Goal: Task Accomplishment & Management: Use online tool/utility

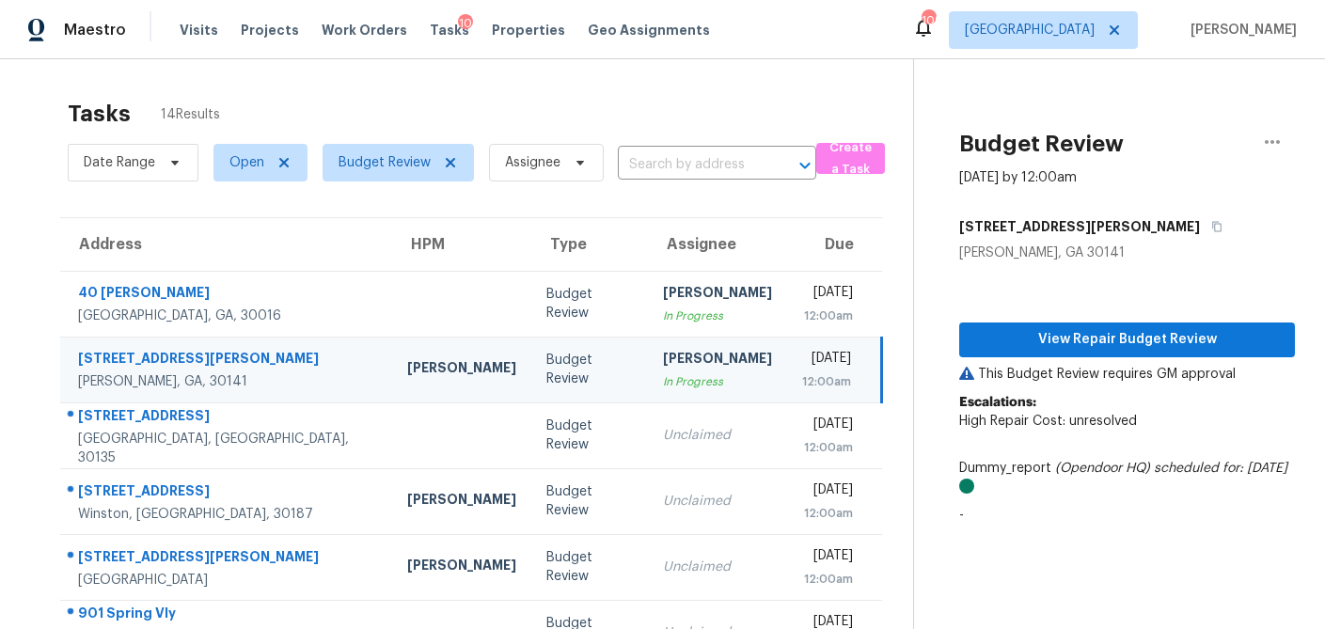
scroll to position [48, 0]
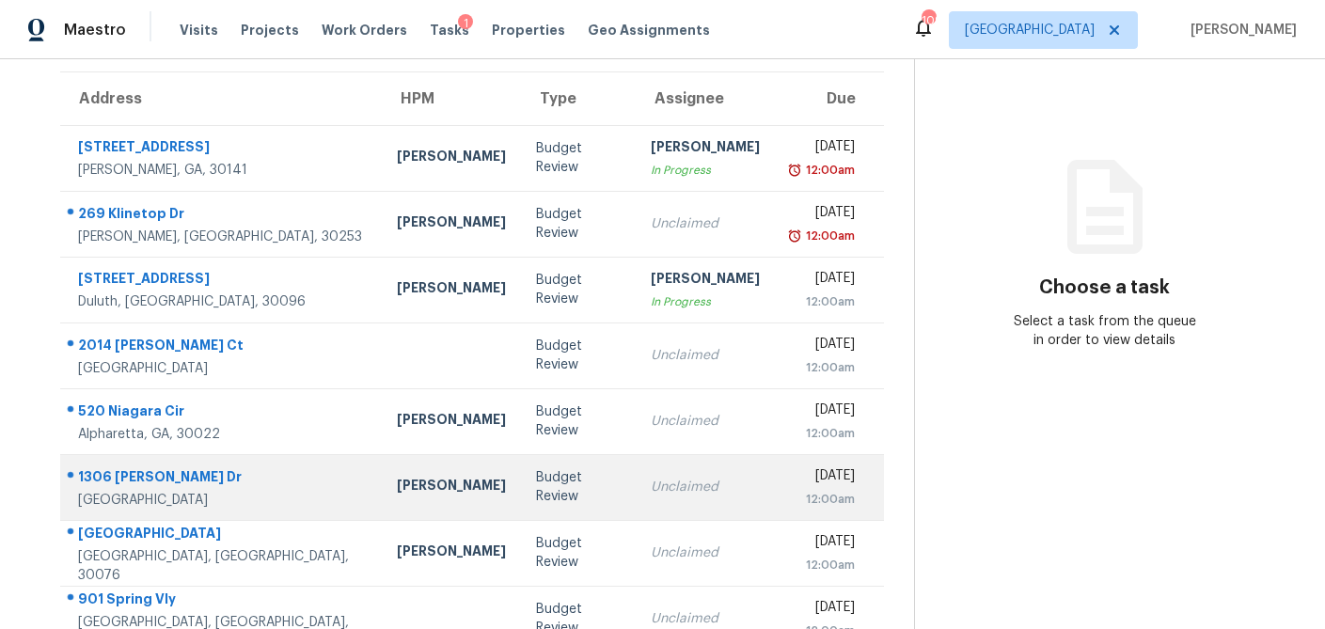
scroll to position [147, 0]
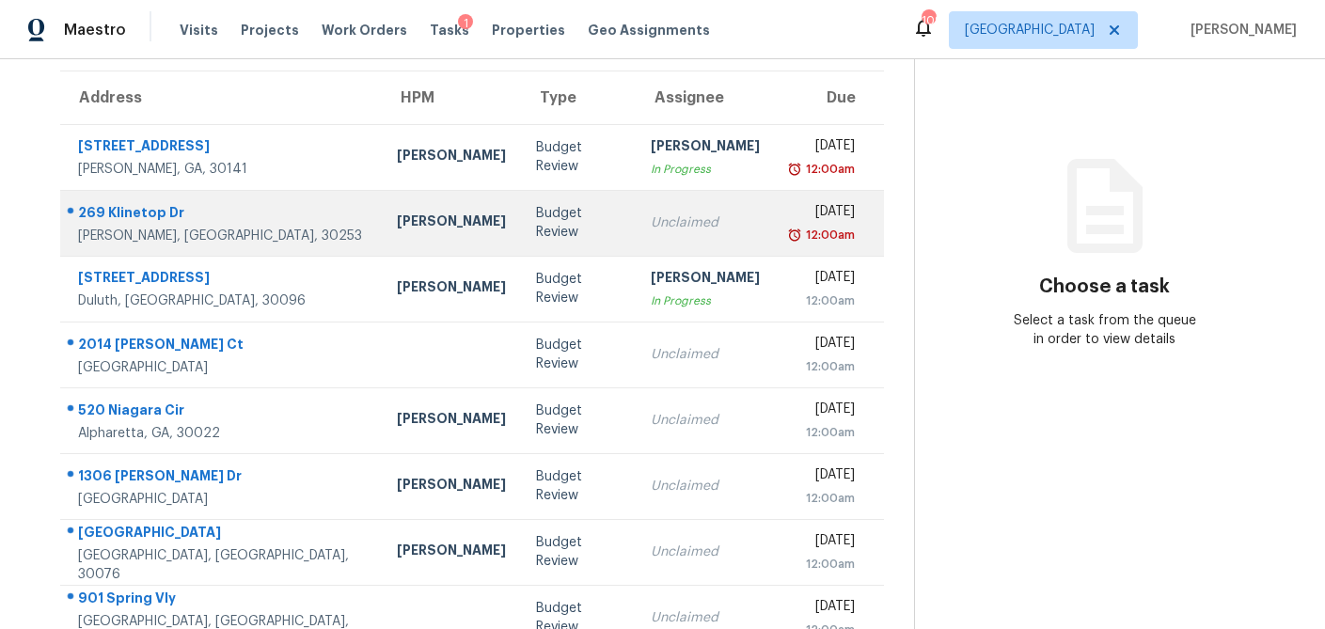
click at [536, 230] on div "Budget Review" at bounding box center [578, 223] width 85 height 38
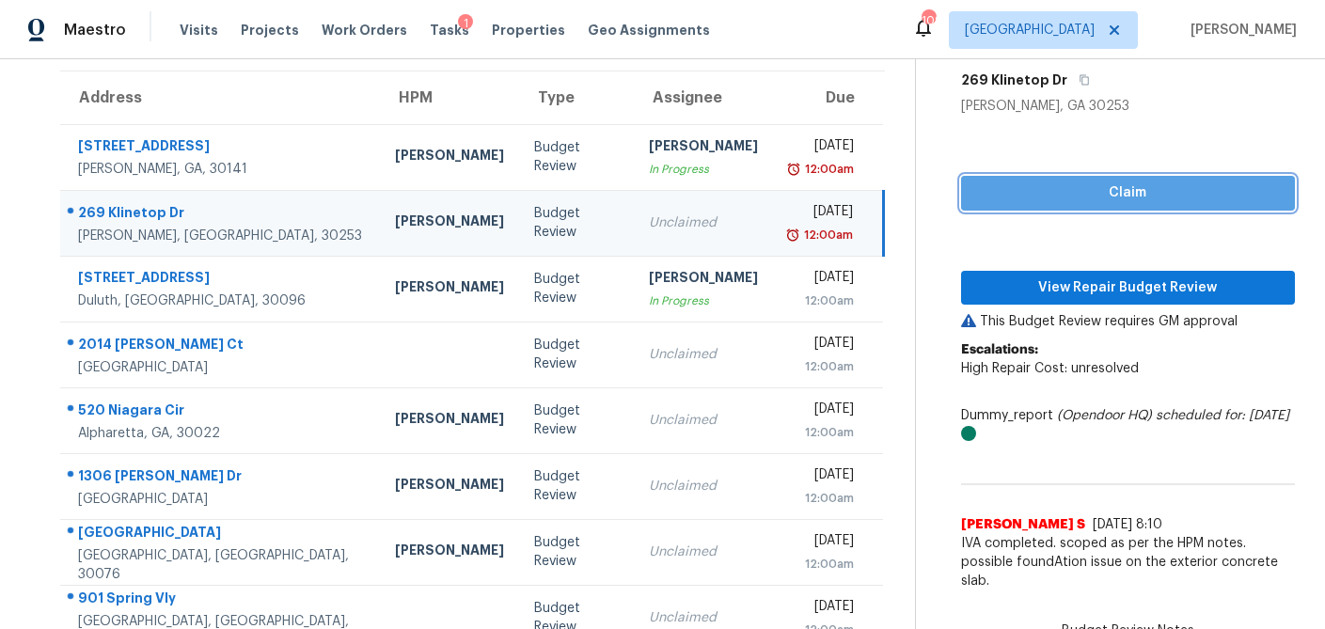
click at [1065, 196] on span "Claim" at bounding box center [1128, 194] width 304 height 24
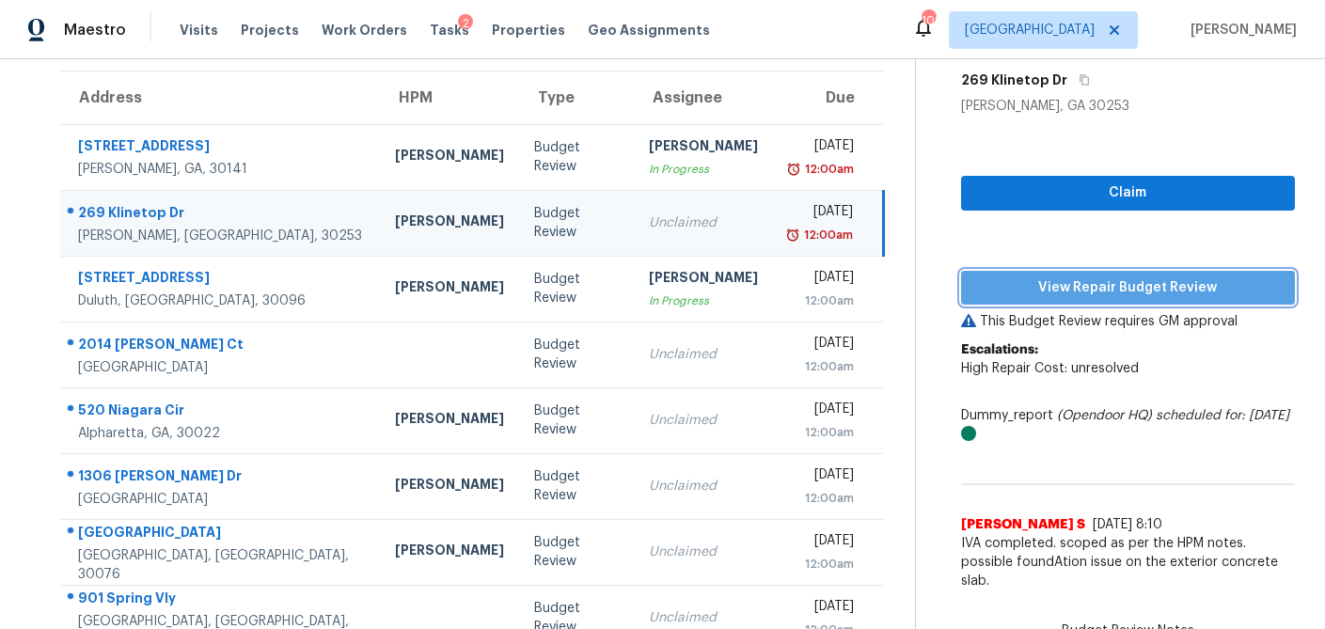
click at [1036, 289] on span "View Repair Budget Review" at bounding box center [1128, 289] width 304 height 24
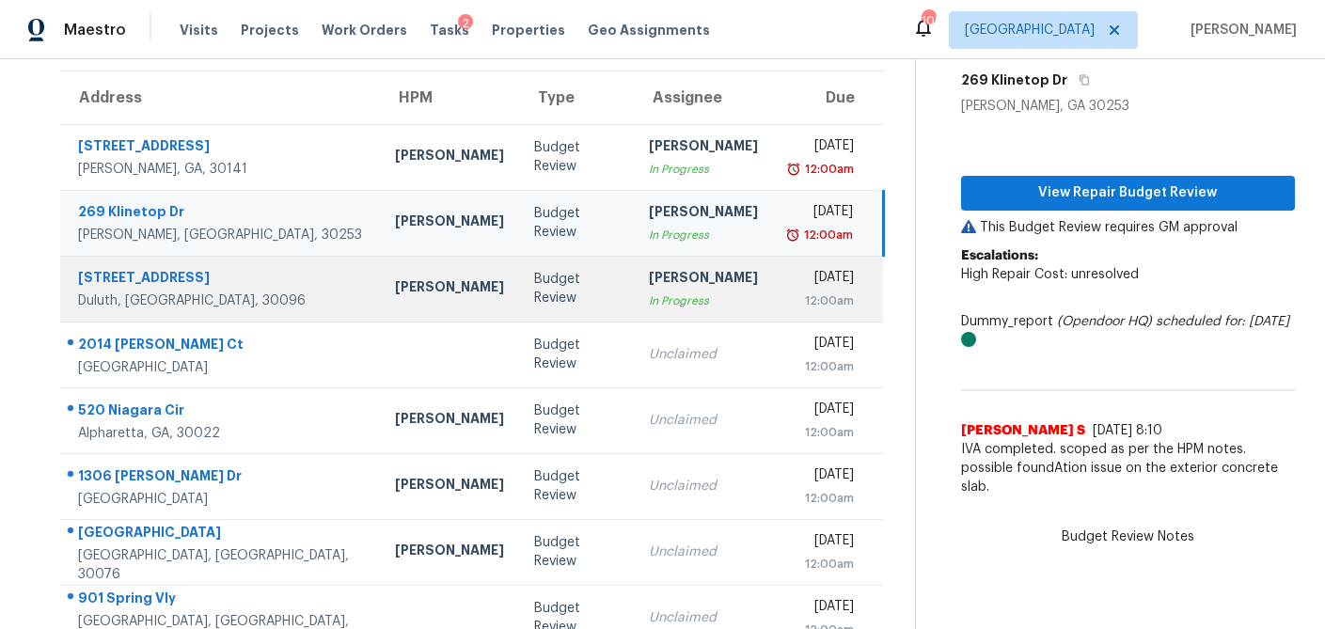
click at [649, 302] on div "In Progress" at bounding box center [703, 301] width 109 height 19
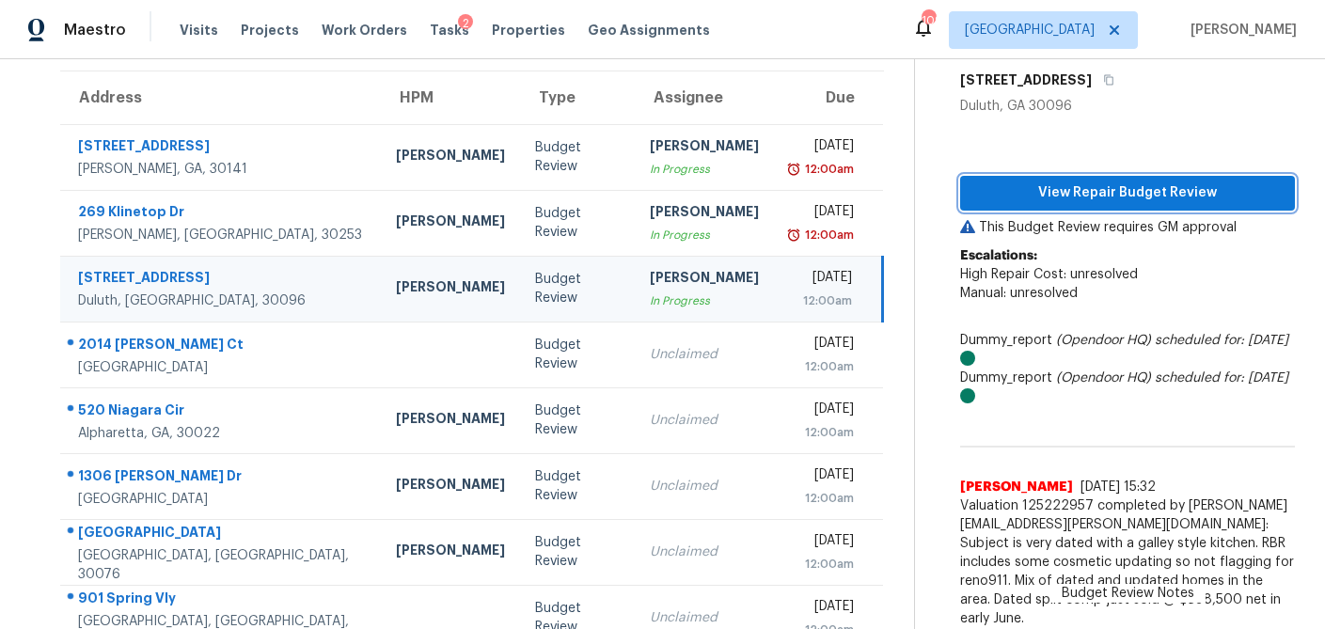
click at [1114, 202] on span "View Repair Budget Review" at bounding box center [1128, 194] width 305 height 24
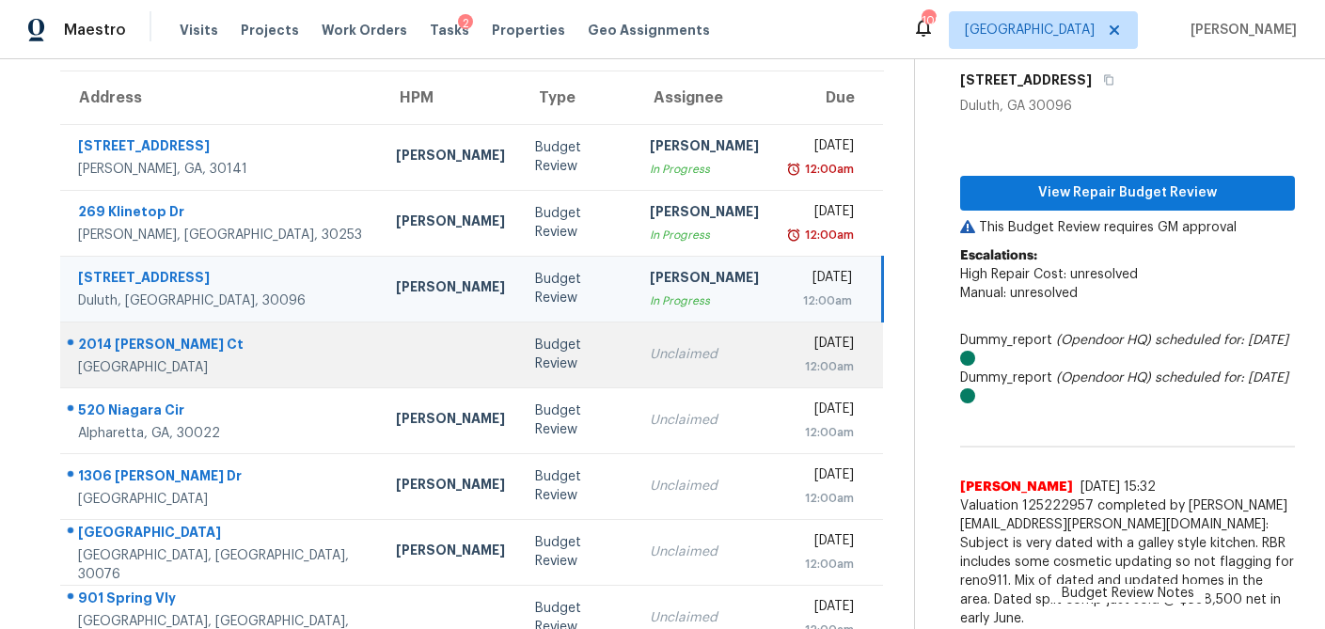
click at [635, 366] on td "Unclaimed" at bounding box center [704, 355] width 139 height 66
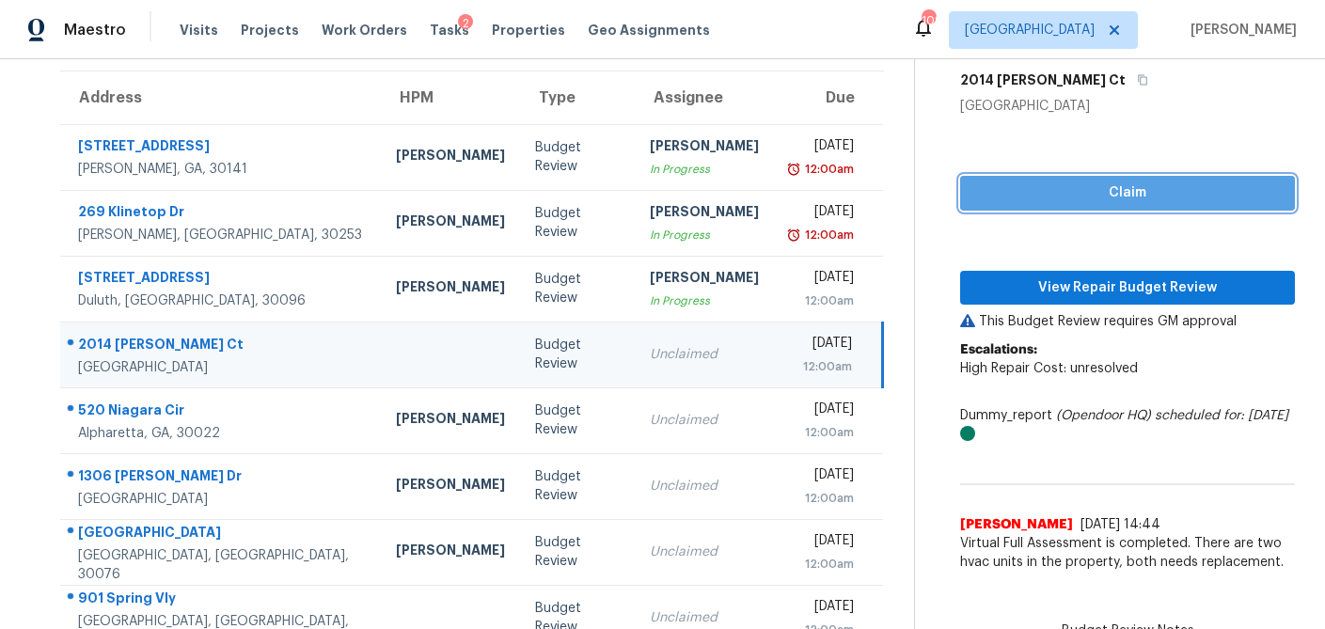
drag, startPoint x: 1123, startPoint y: 200, endPoint x: 1109, endPoint y: 230, distance: 32.4
click at [1123, 200] on span "Claim" at bounding box center [1128, 194] width 305 height 24
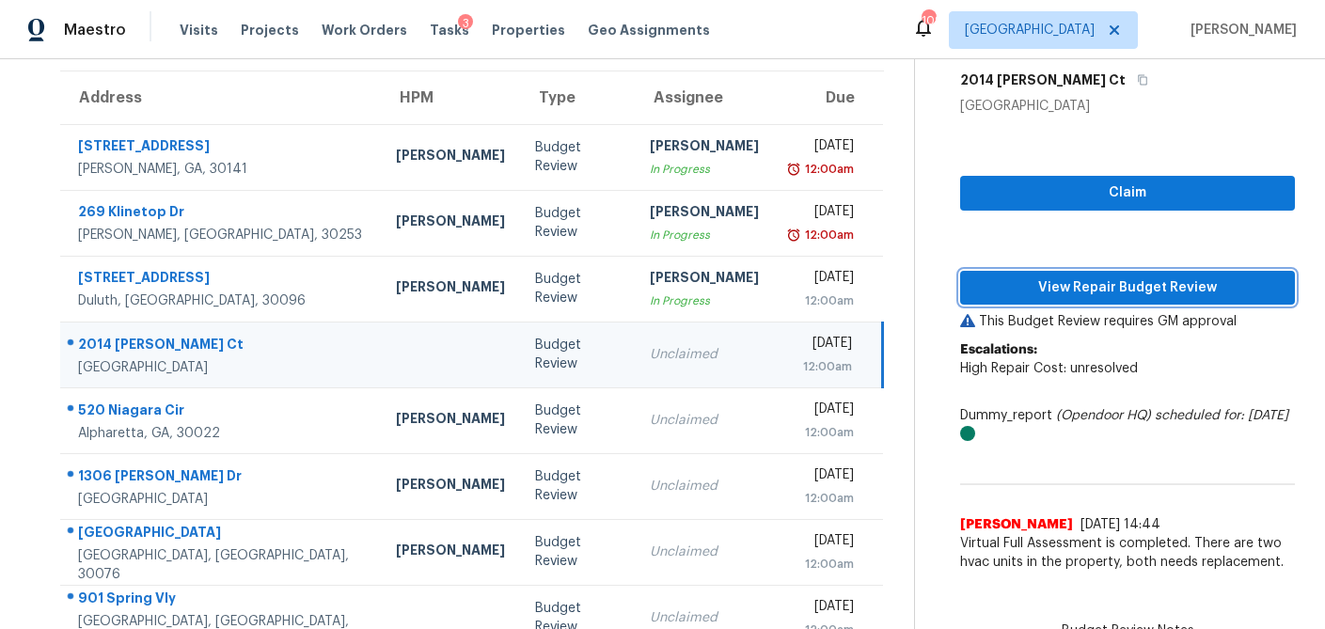
drag, startPoint x: 1103, startPoint y: 279, endPoint x: 1094, endPoint y: 286, distance: 11.5
click at [1103, 279] on span "View Repair Budget Review" at bounding box center [1128, 289] width 305 height 24
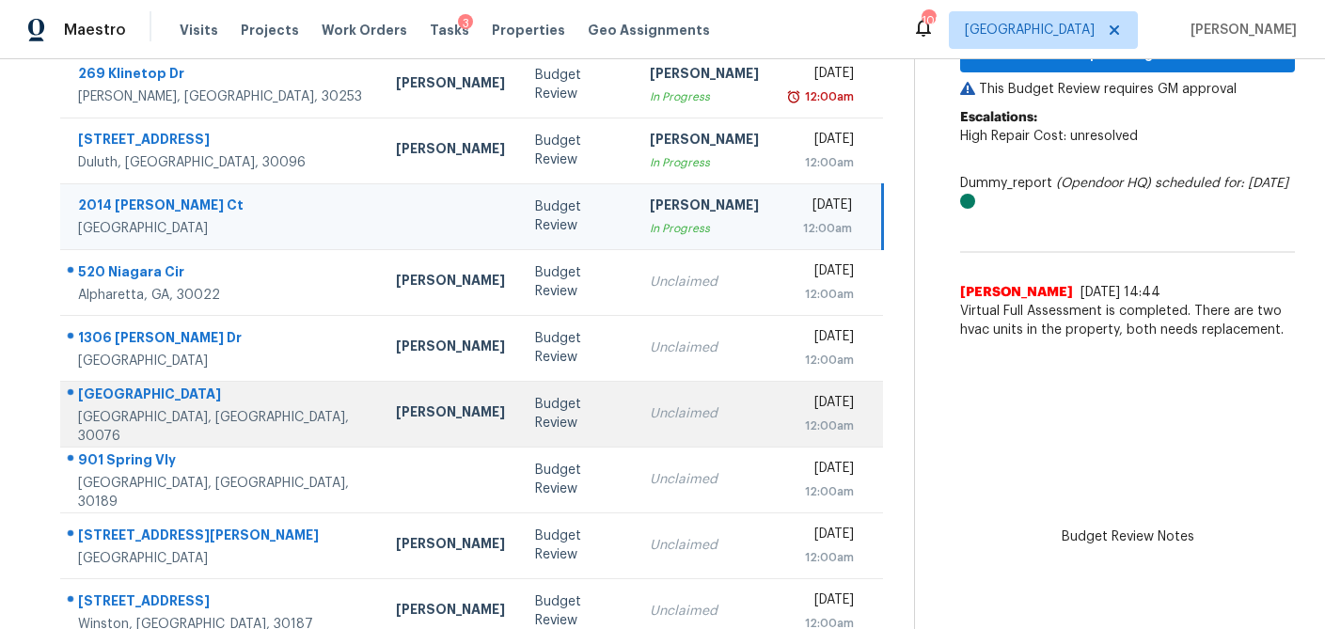
scroll to position [294, 0]
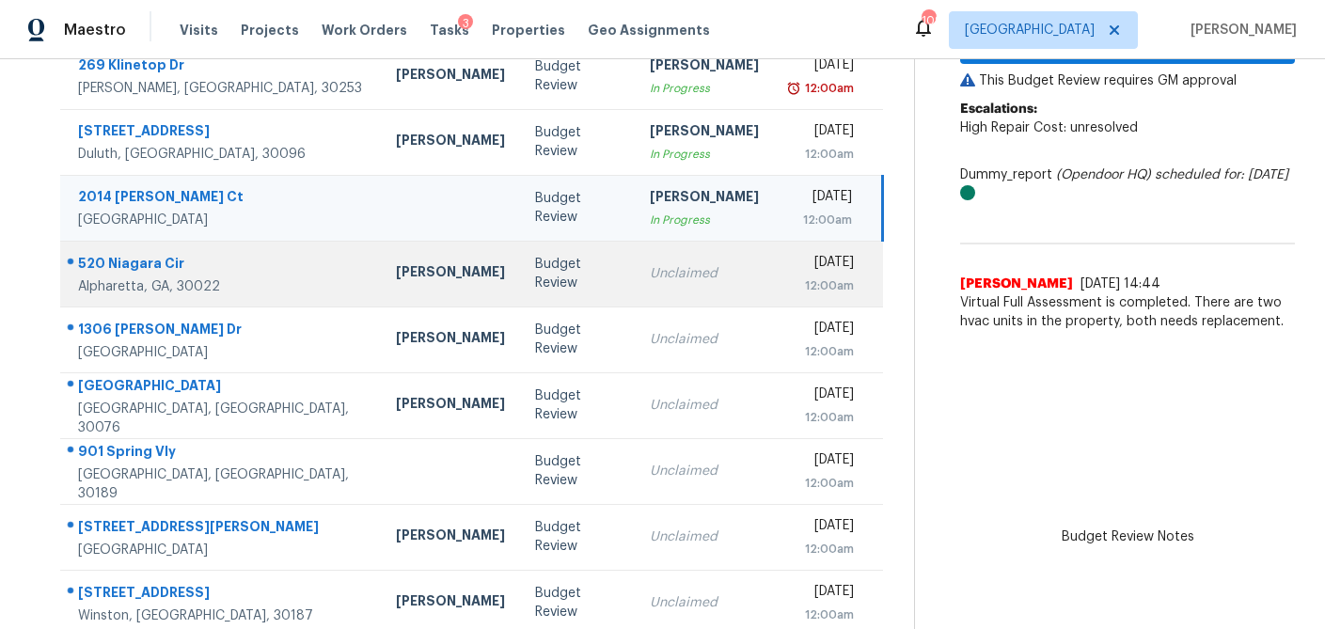
click at [635, 282] on td "Unclaimed" at bounding box center [704, 274] width 139 height 66
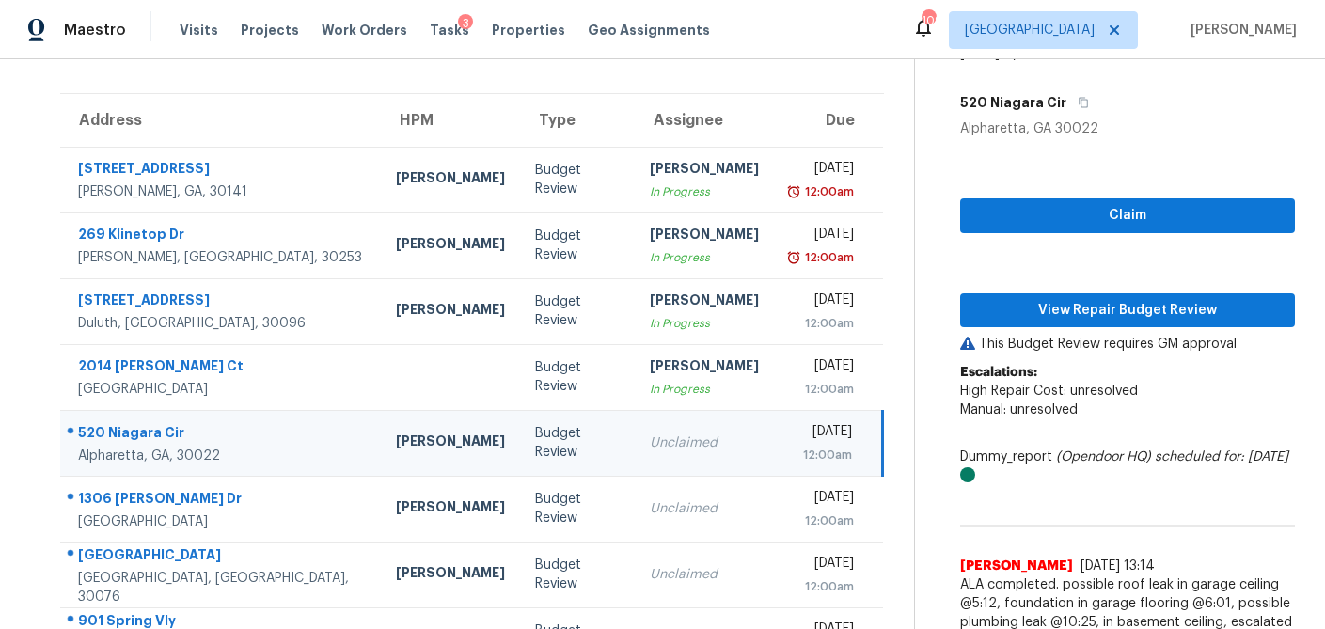
scroll to position [120, 0]
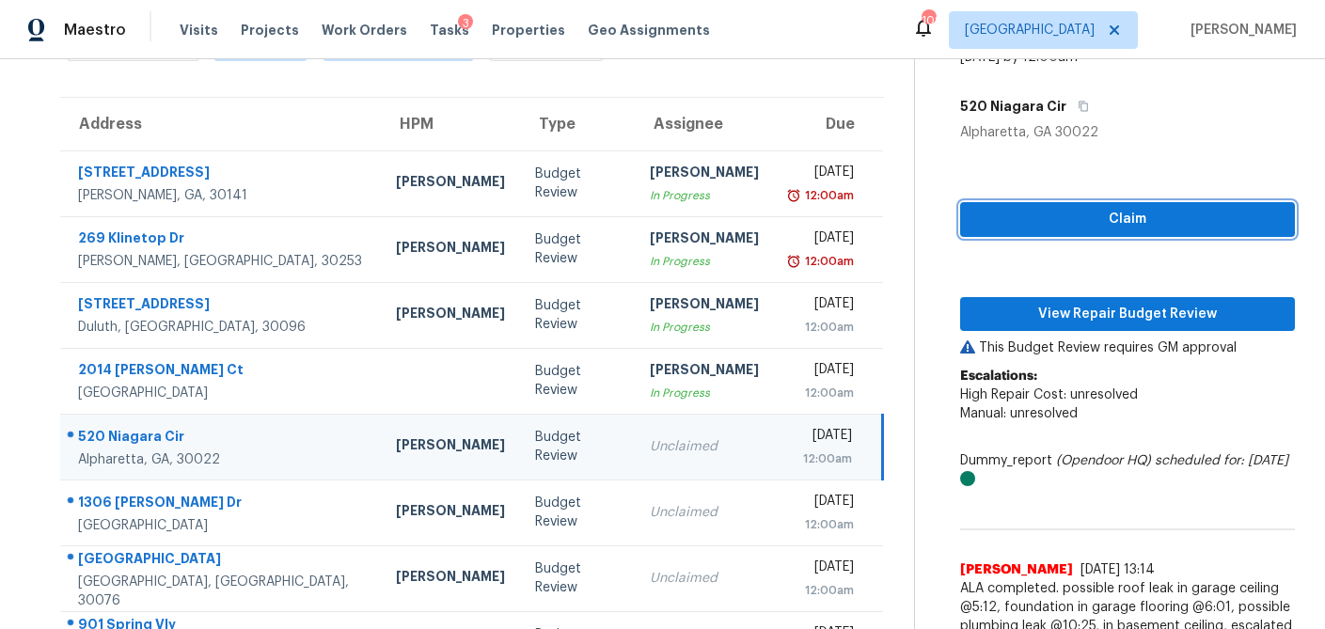
click at [1121, 227] on span "Claim" at bounding box center [1128, 220] width 305 height 24
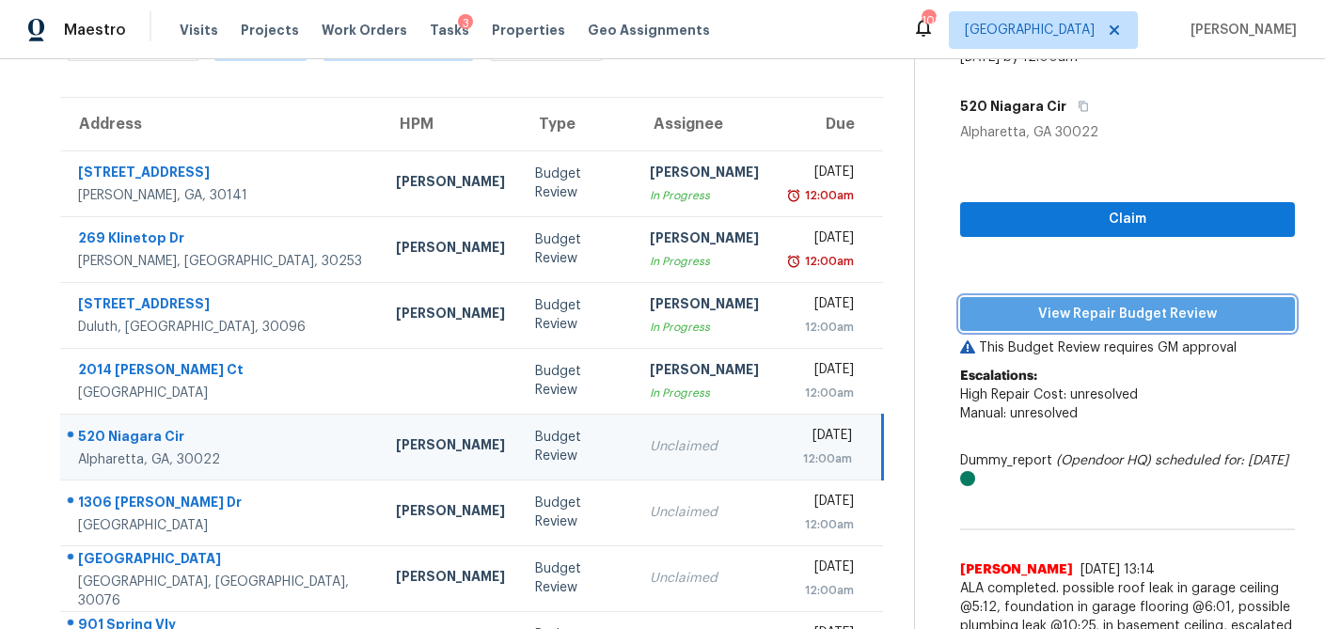
click at [1098, 314] on span "View Repair Budget Review" at bounding box center [1128, 315] width 305 height 24
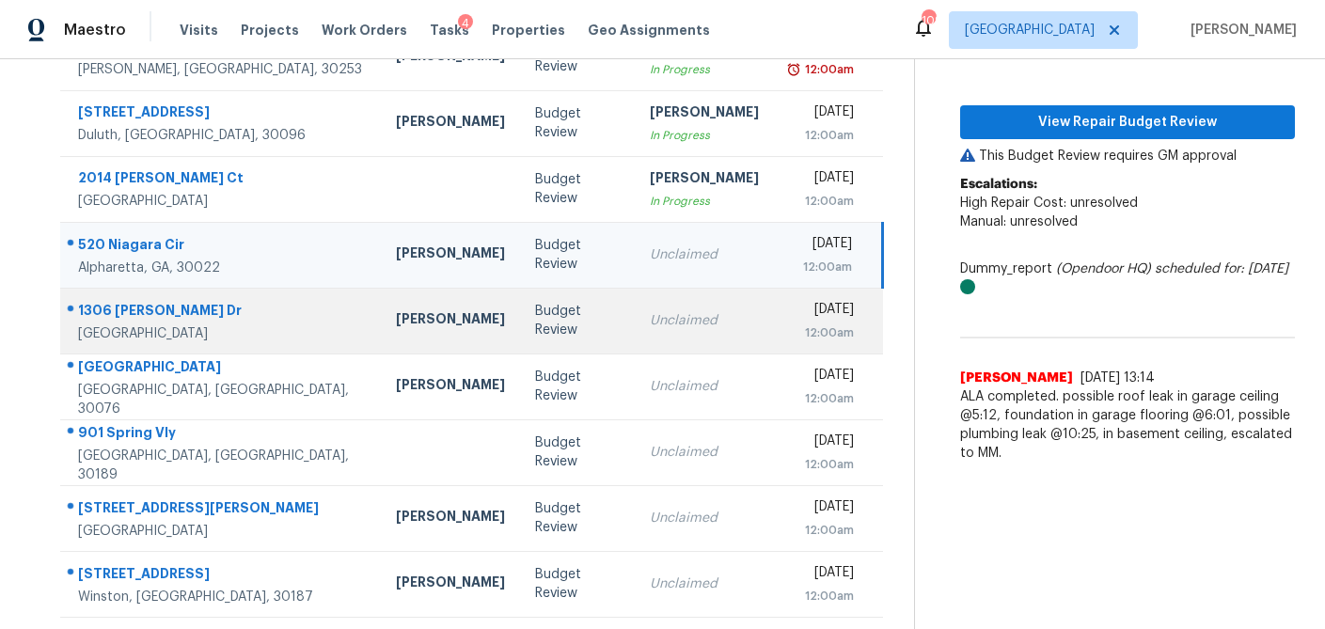
scroll to position [317, 0]
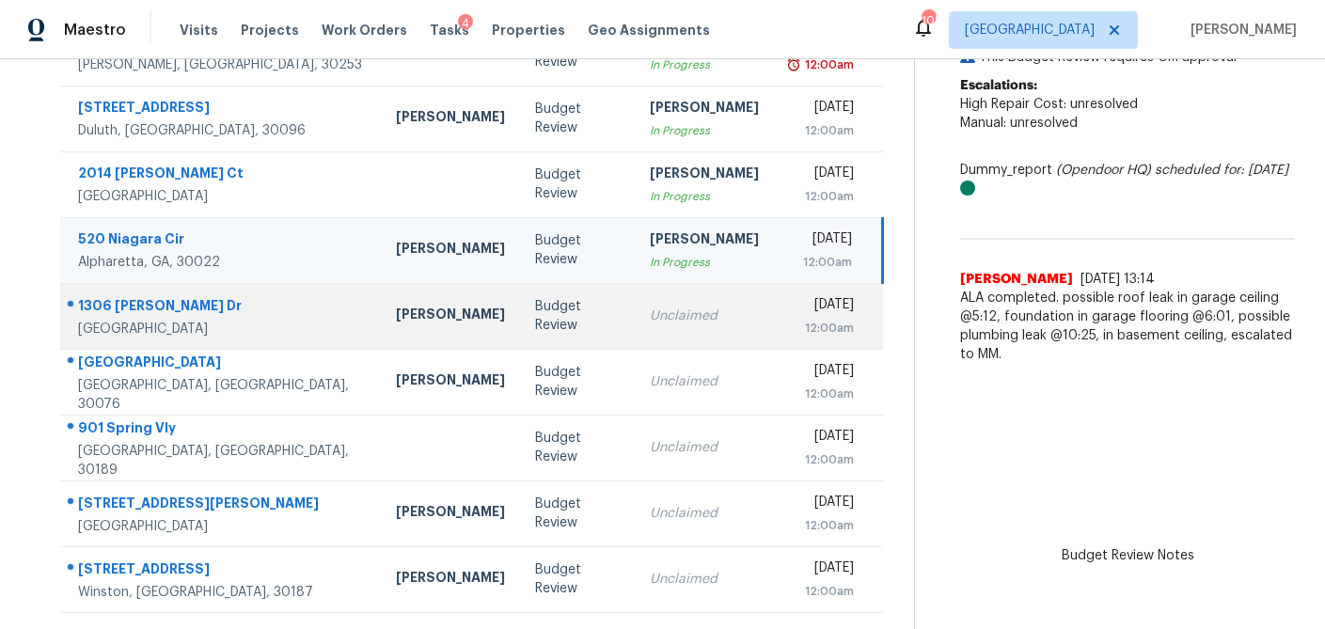
click at [655, 338] on td "Unclaimed" at bounding box center [704, 316] width 139 height 66
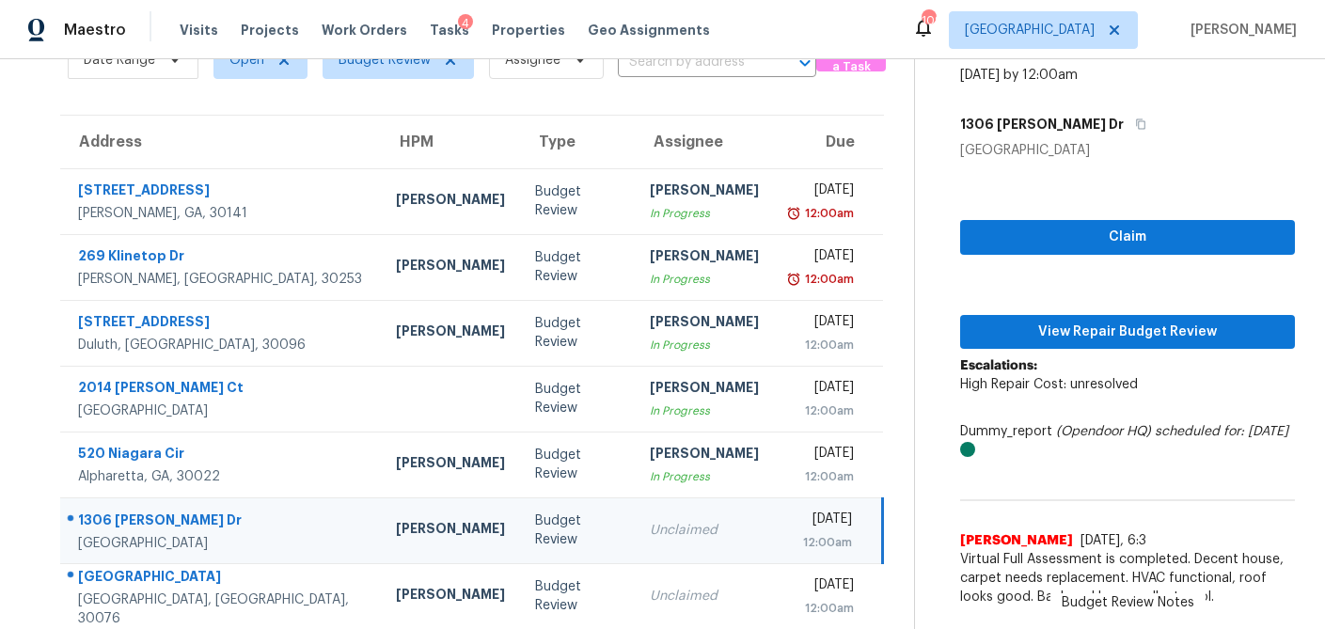
scroll to position [102, 0]
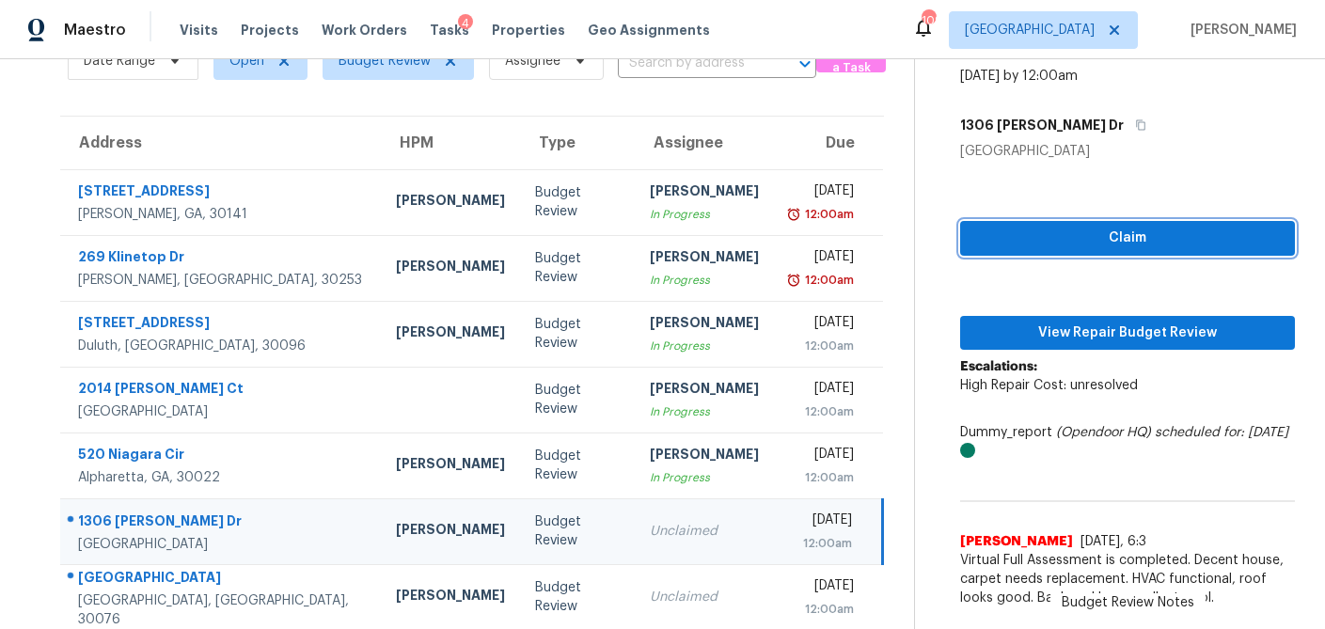
click at [1091, 237] on span "Claim" at bounding box center [1128, 239] width 305 height 24
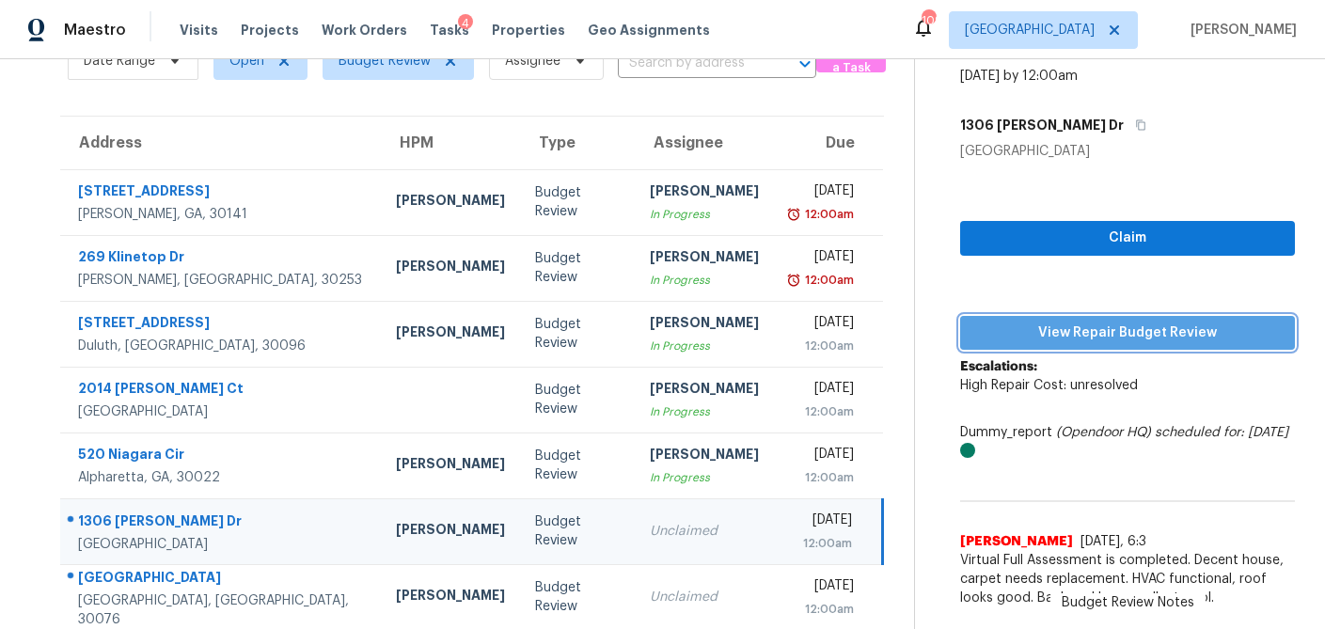
click at [1069, 322] on span "View Repair Budget Review" at bounding box center [1128, 334] width 305 height 24
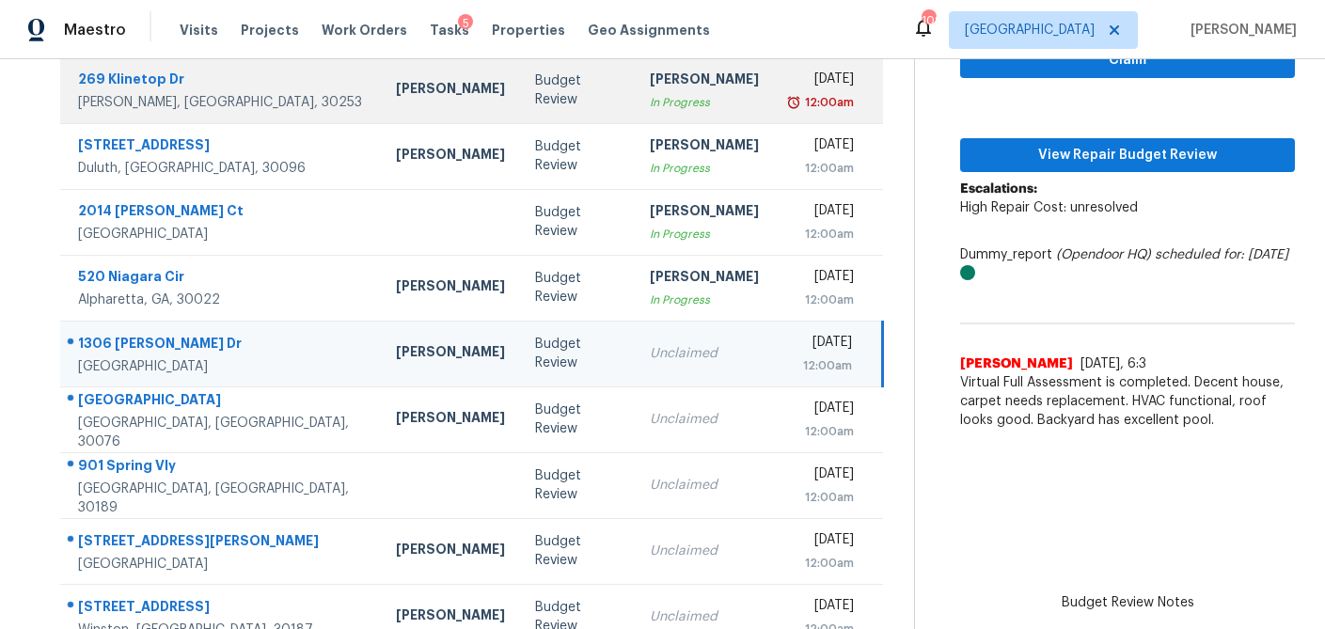
scroll to position [350, 0]
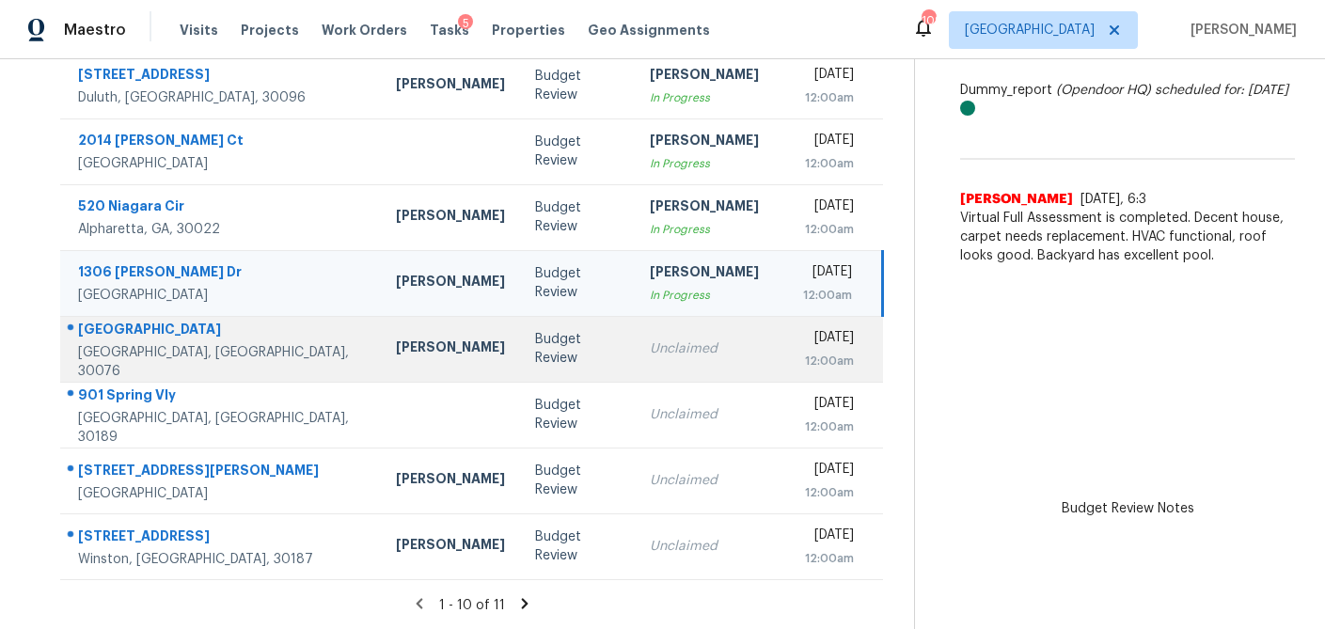
click at [650, 352] on div "Unclaimed" at bounding box center [704, 349] width 109 height 19
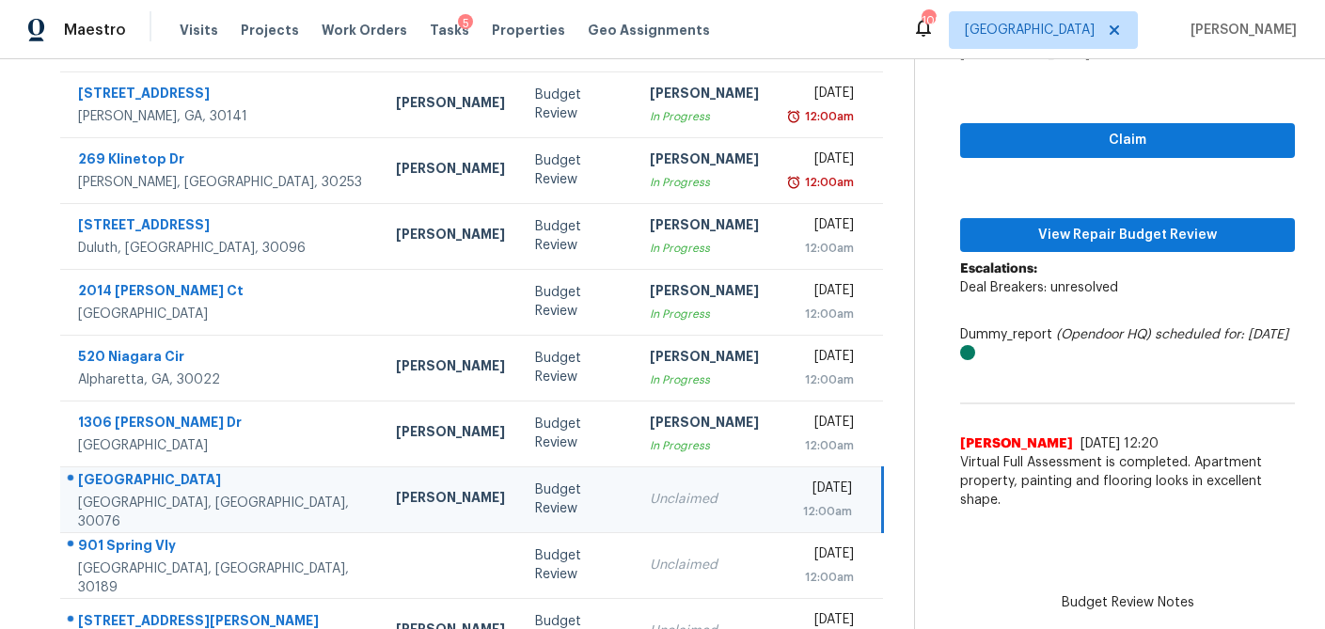
scroll to position [119, 0]
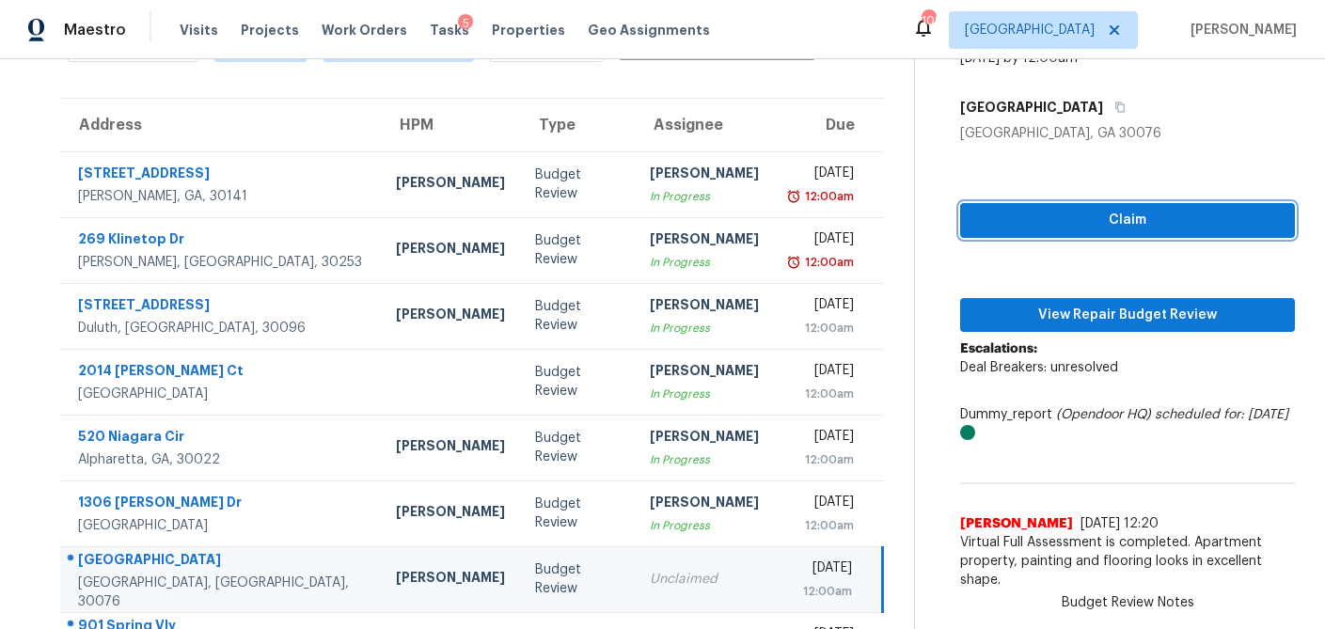
click at [1133, 226] on span "Claim" at bounding box center [1128, 221] width 305 height 24
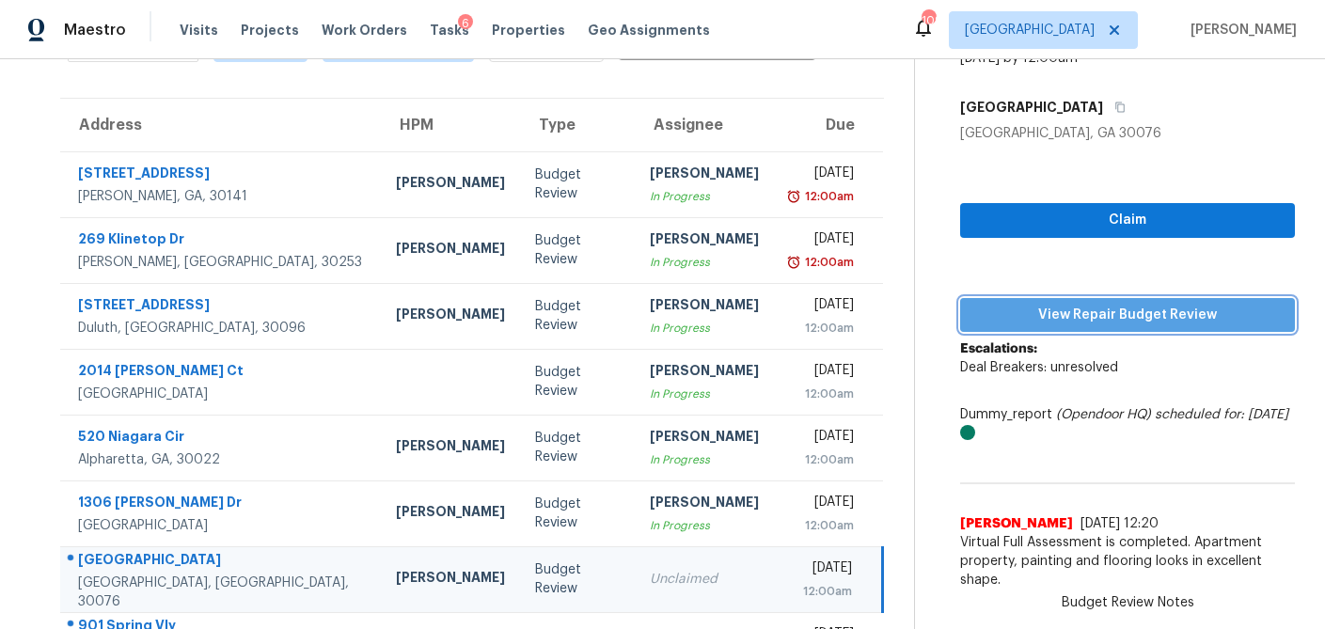
click at [1063, 318] on span "View Repair Budget Review" at bounding box center [1128, 316] width 305 height 24
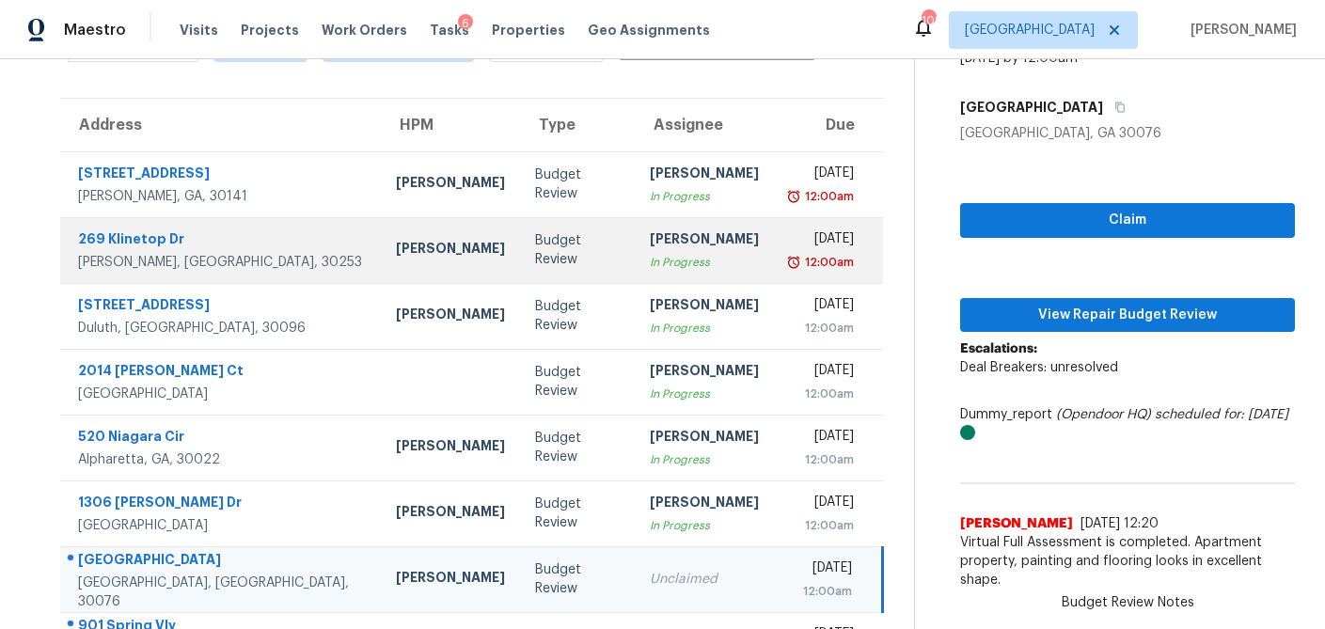
scroll to position [350, 0]
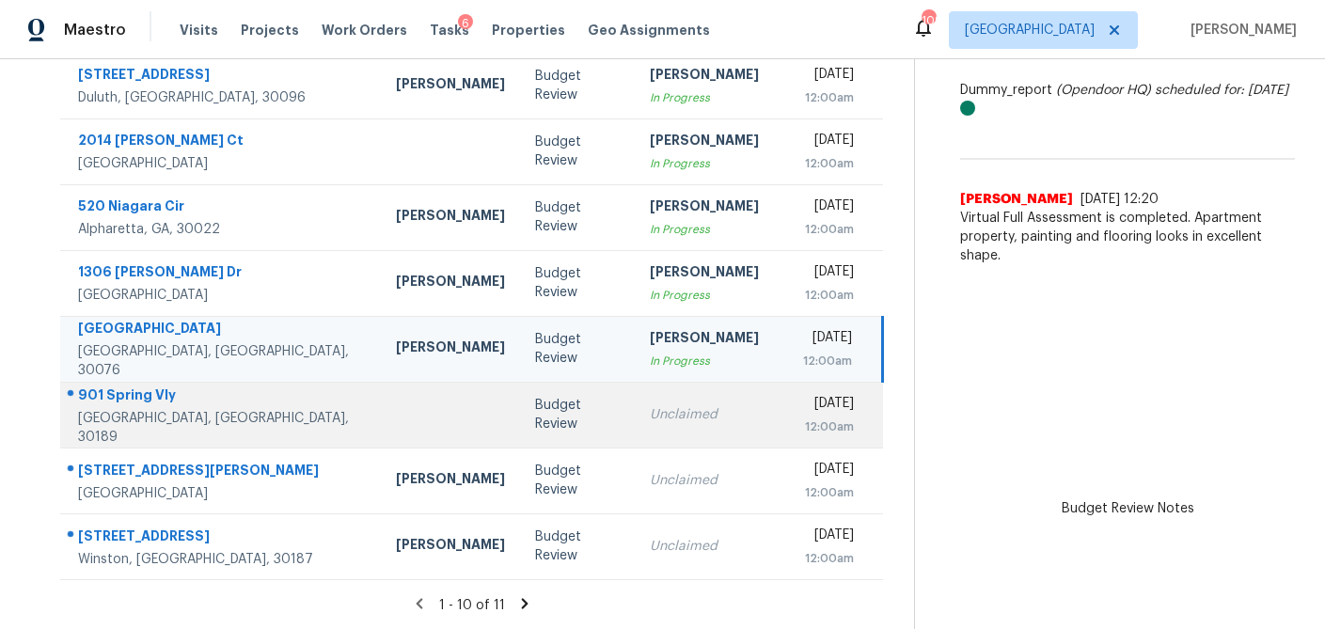
click at [635, 426] on td "Unclaimed" at bounding box center [704, 415] width 139 height 66
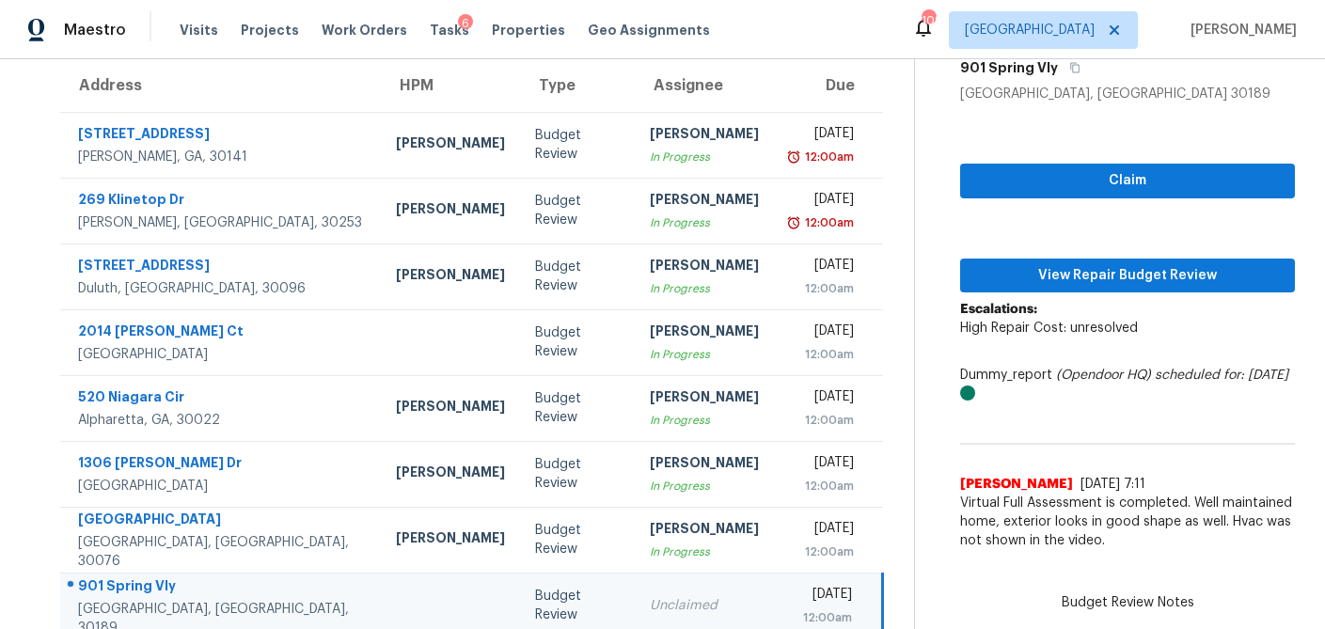
scroll to position [157, 0]
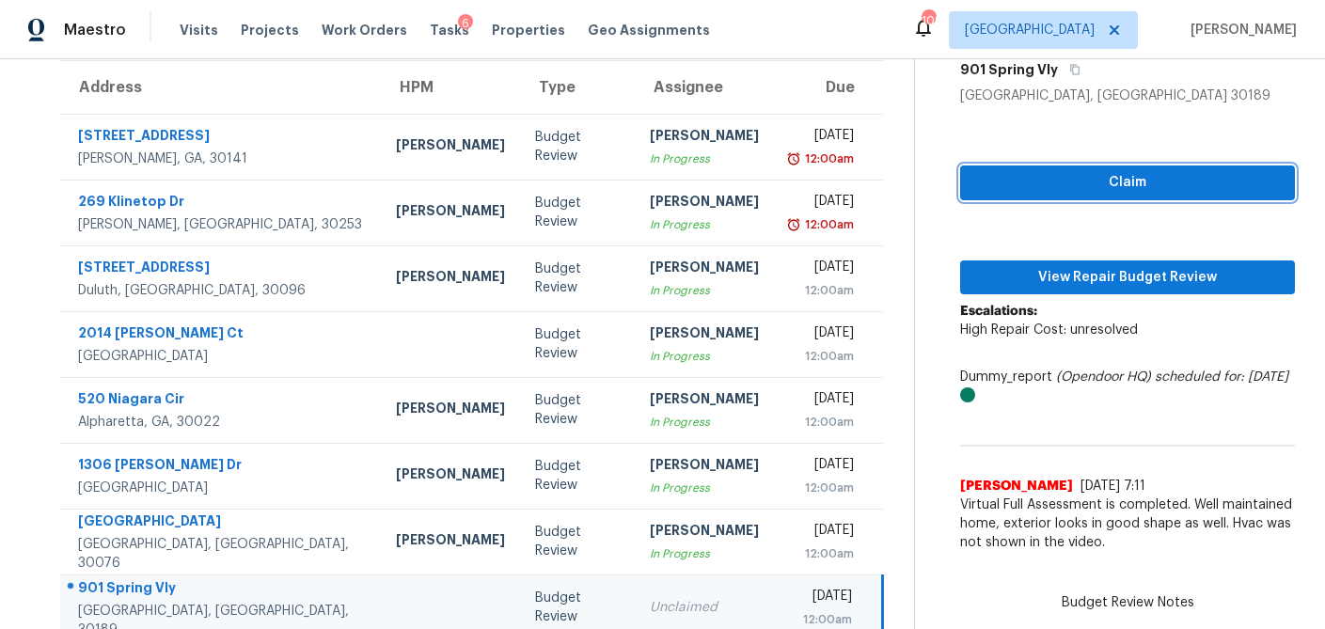
click at [1099, 187] on span "Claim" at bounding box center [1128, 183] width 305 height 24
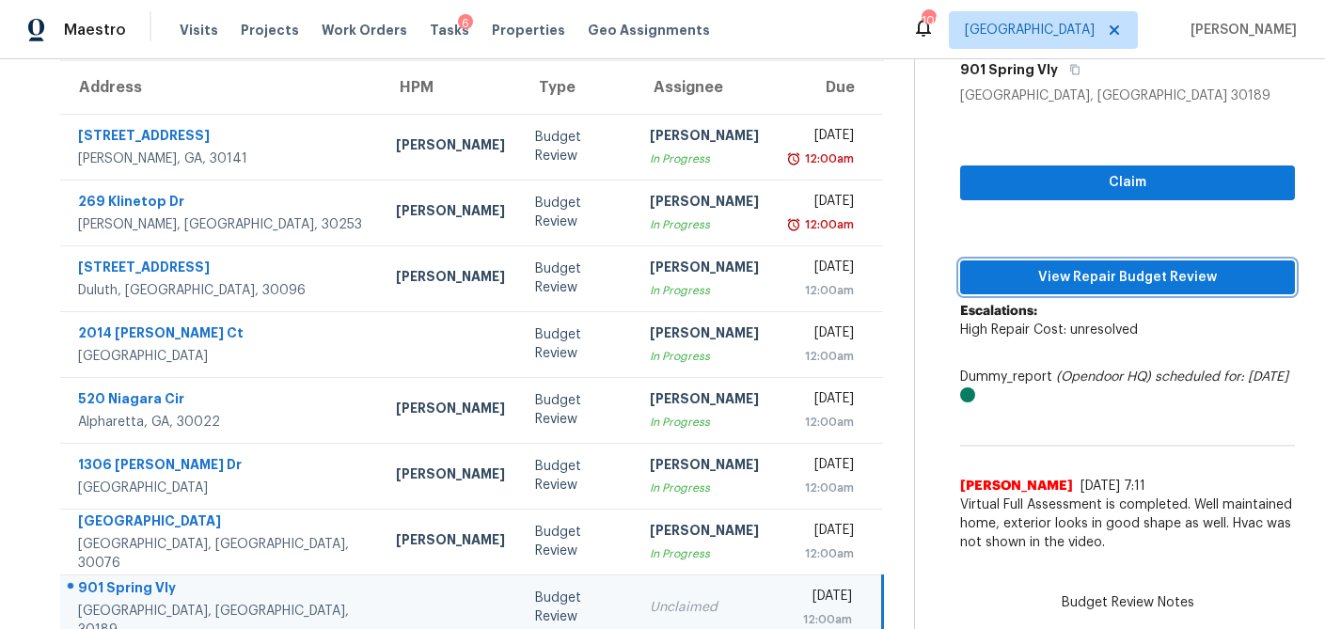
click at [1050, 280] on span "View Repair Budget Review" at bounding box center [1128, 278] width 305 height 24
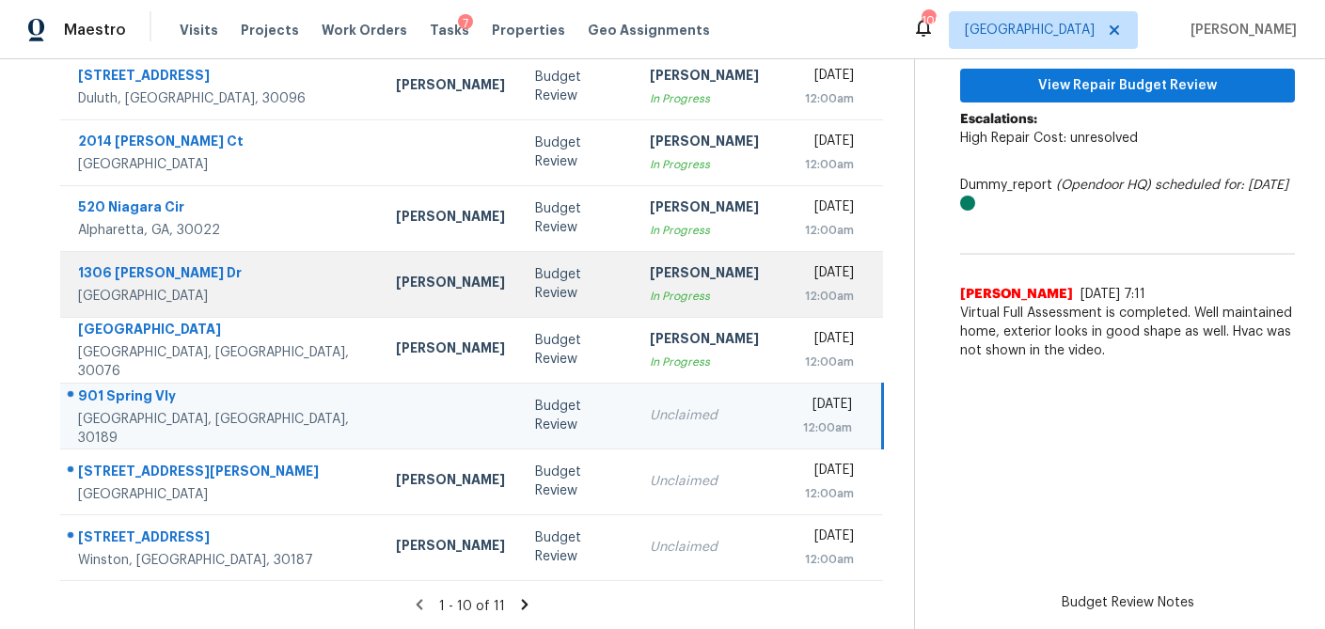
scroll to position [350, 0]
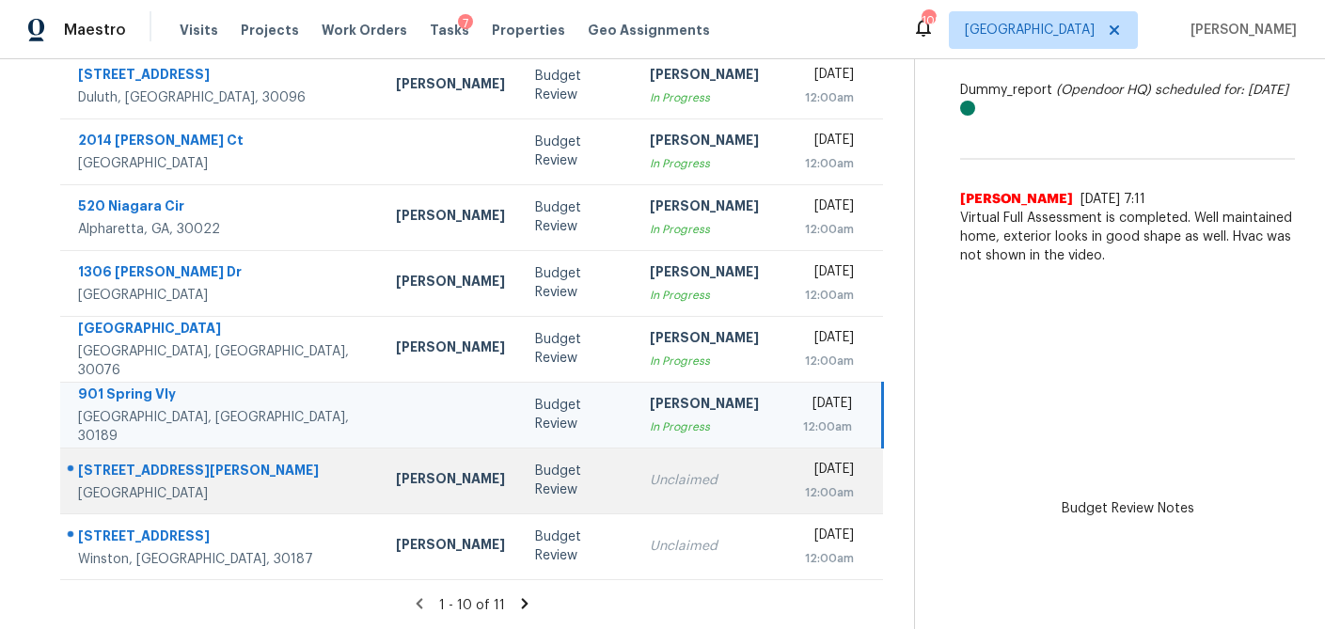
click at [529, 478] on td "Budget Review" at bounding box center [577, 481] width 115 height 66
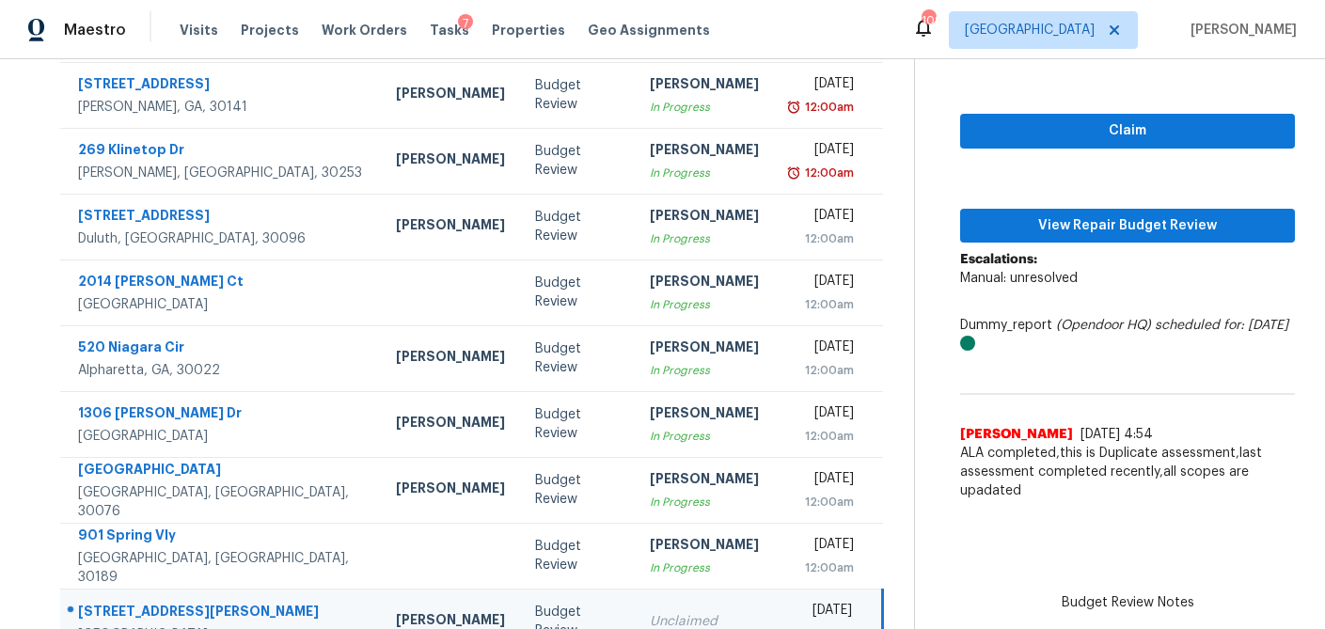
scroll to position [208, 0]
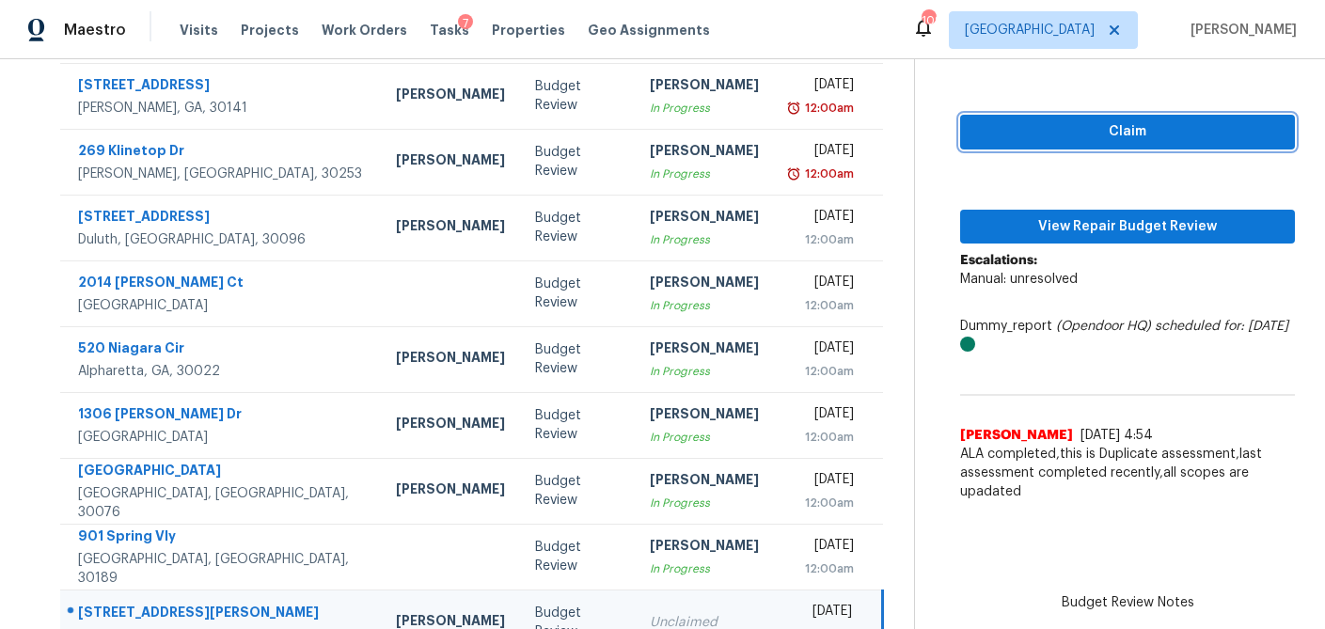
click at [1072, 137] on span "Claim" at bounding box center [1128, 132] width 305 height 24
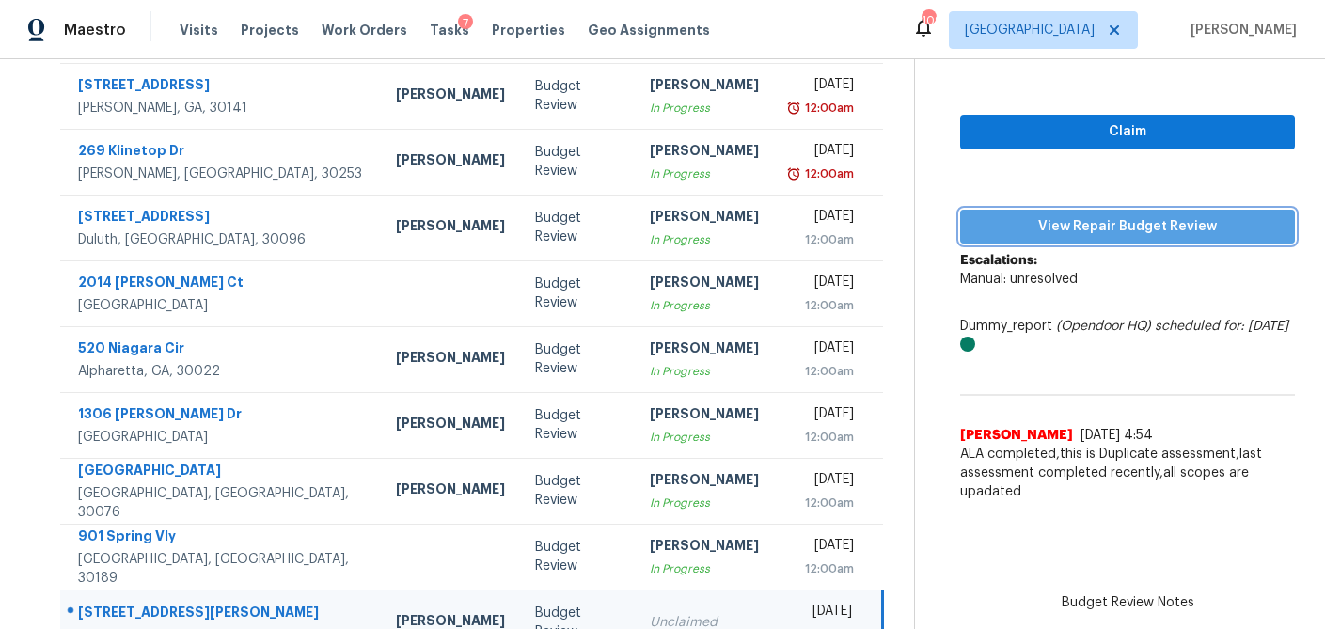
click at [1040, 227] on span "View Repair Budget Review" at bounding box center [1128, 227] width 305 height 24
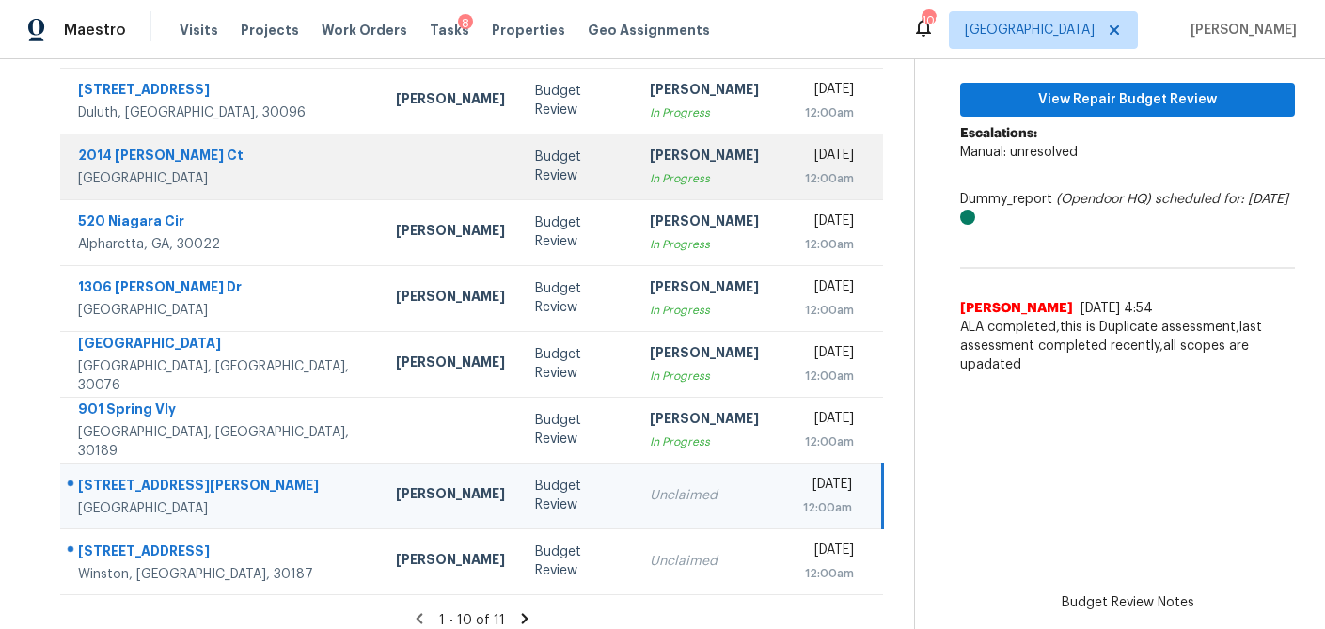
scroll to position [350, 0]
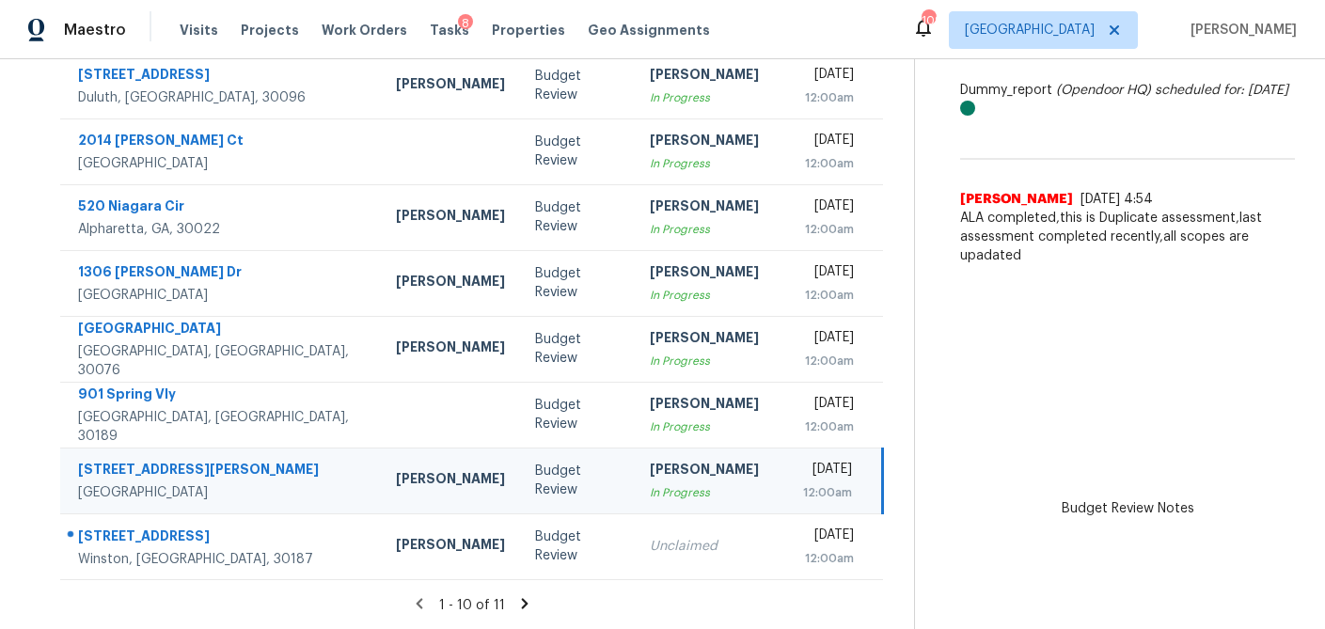
click at [635, 502] on td "[PERSON_NAME] In Progress" at bounding box center [704, 481] width 139 height 66
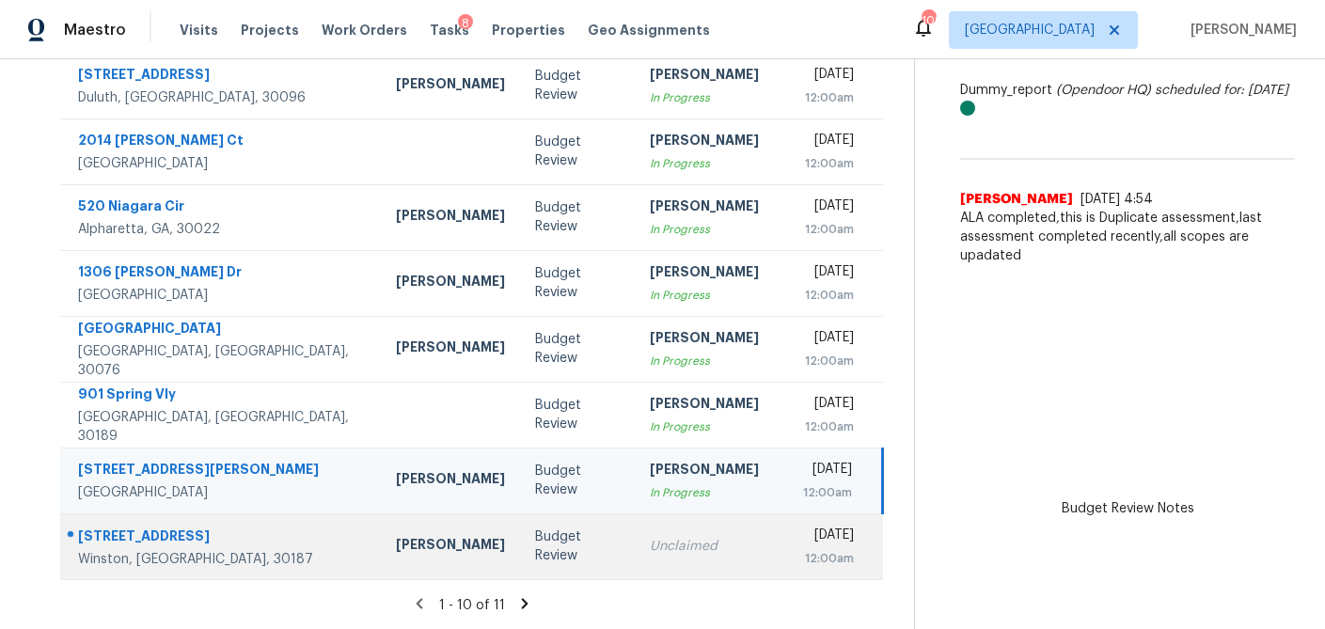
click at [650, 538] on div "Unclaimed" at bounding box center [704, 546] width 109 height 19
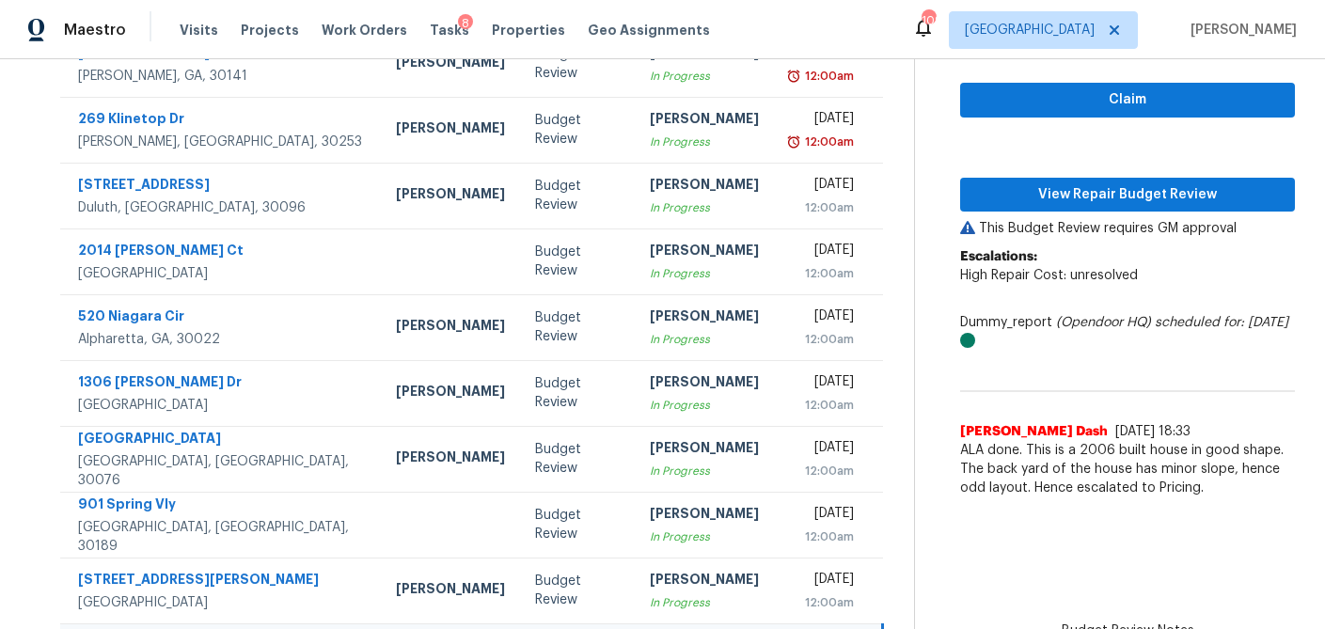
scroll to position [238, 0]
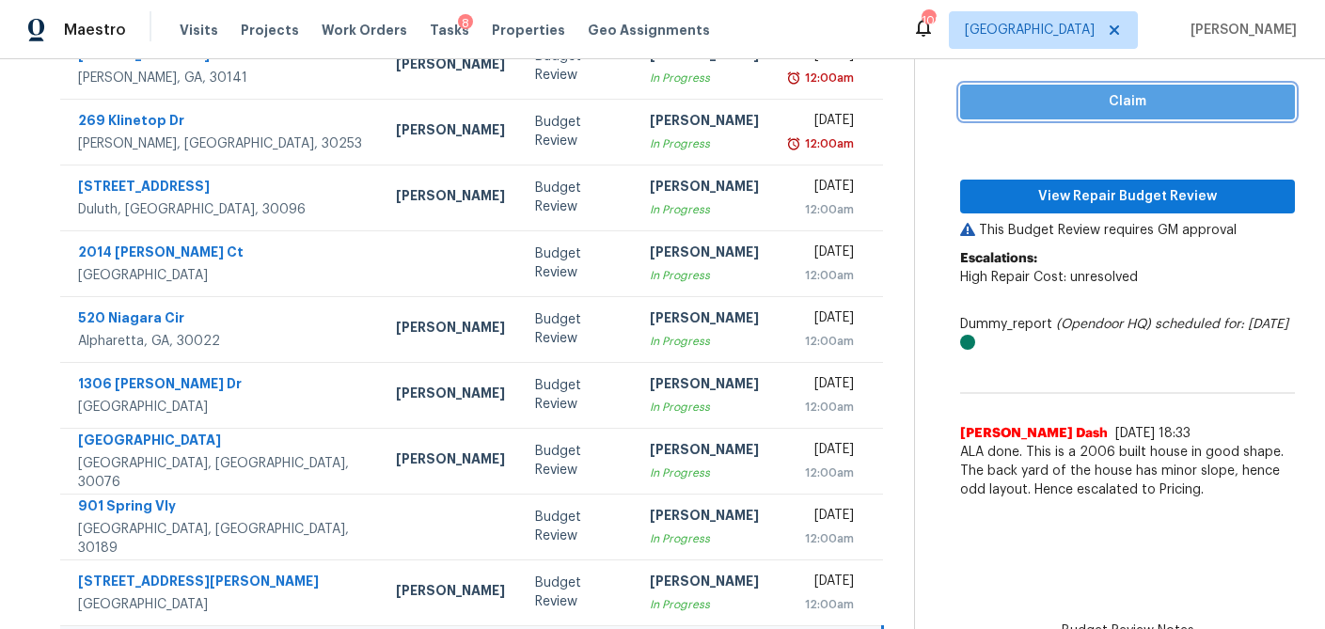
click at [1143, 114] on button "Claim" at bounding box center [1127, 102] width 335 height 35
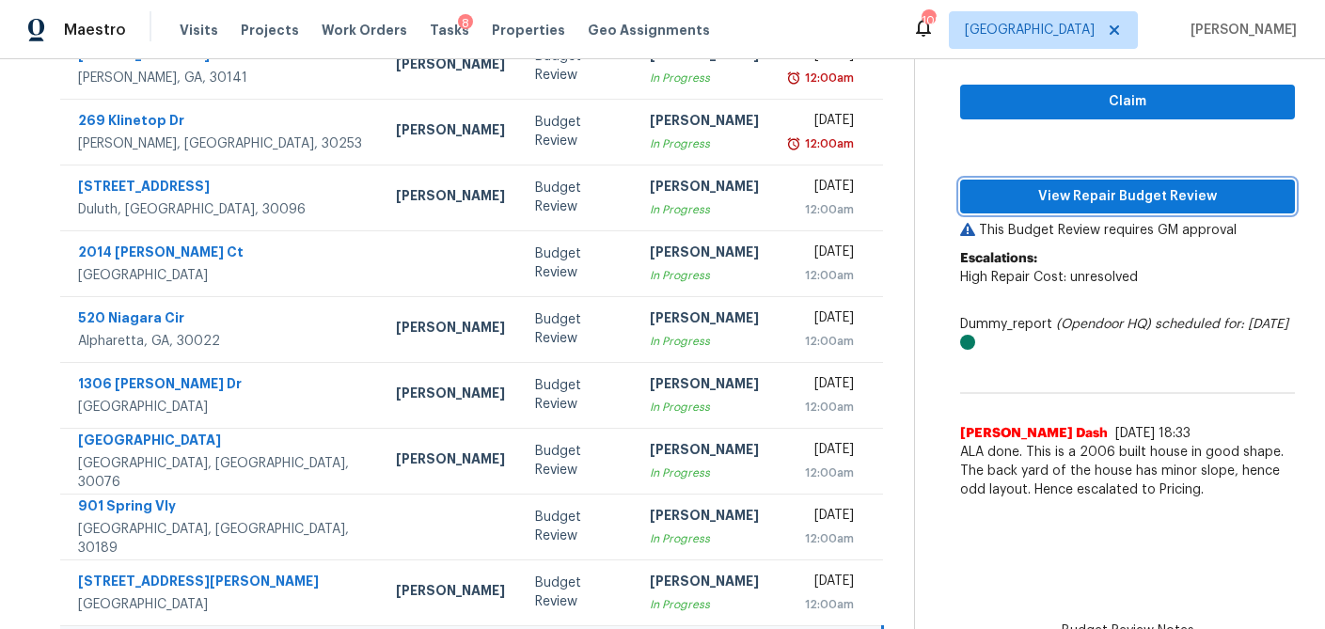
click at [1096, 203] on span "View Repair Budget Review" at bounding box center [1128, 197] width 305 height 24
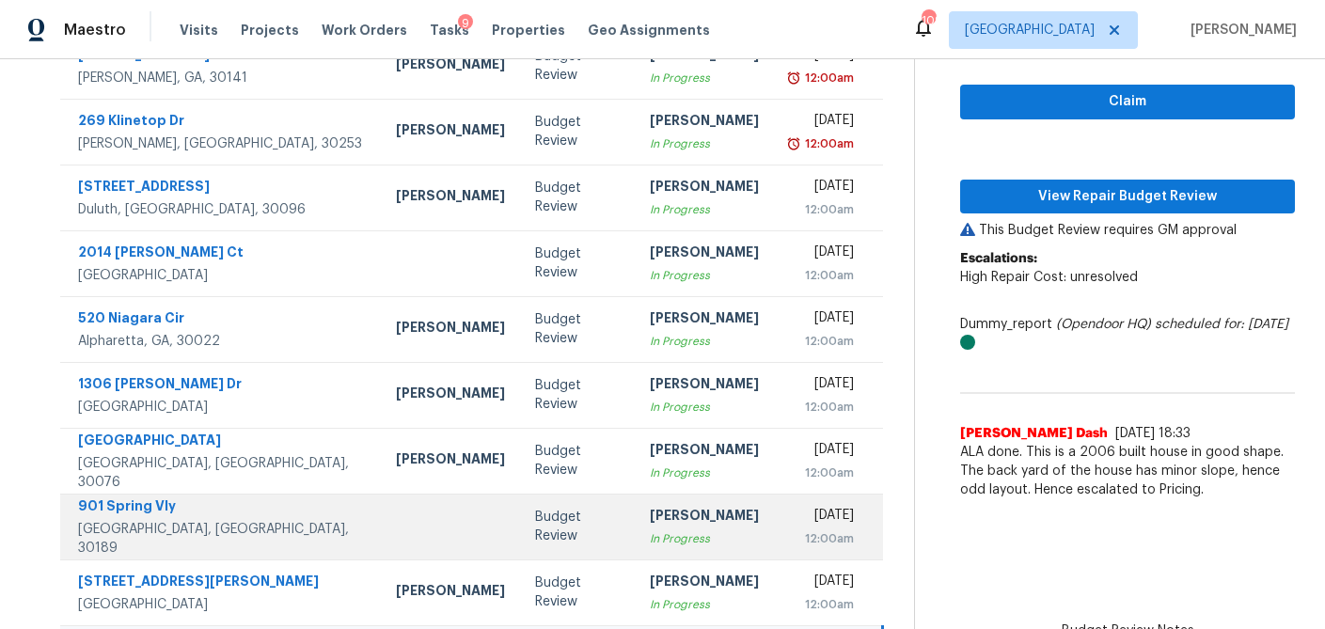
scroll to position [350, 0]
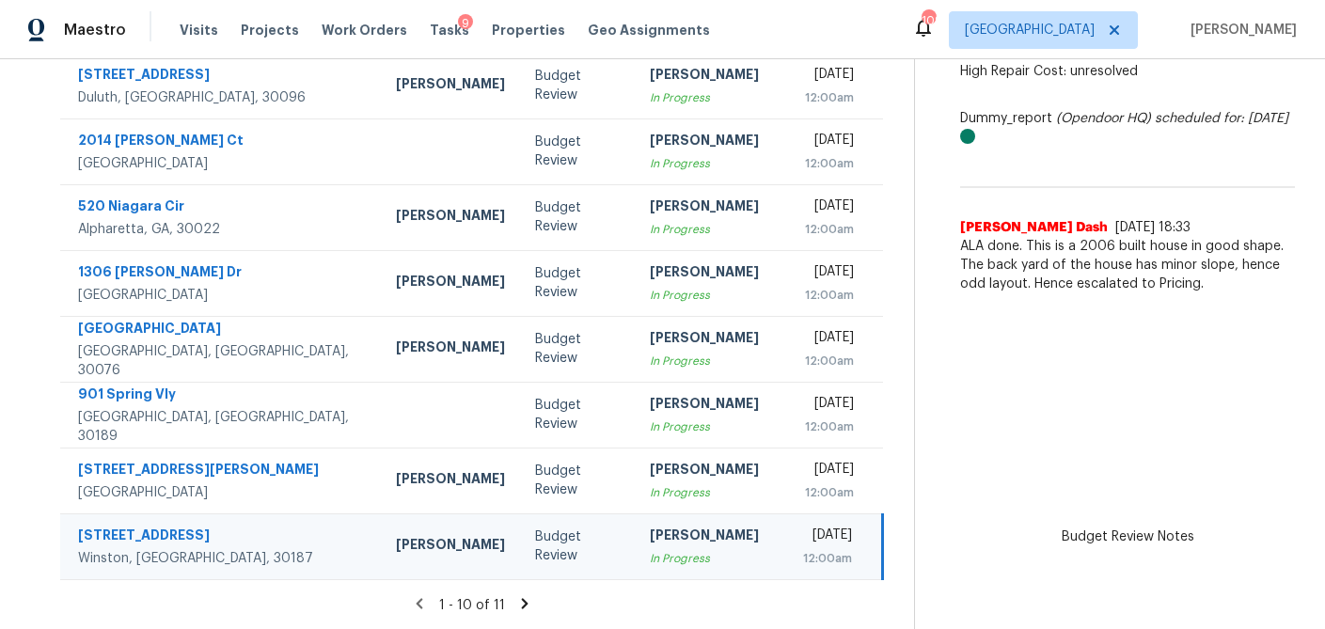
click at [521, 611] on icon at bounding box center [524, 603] width 17 height 17
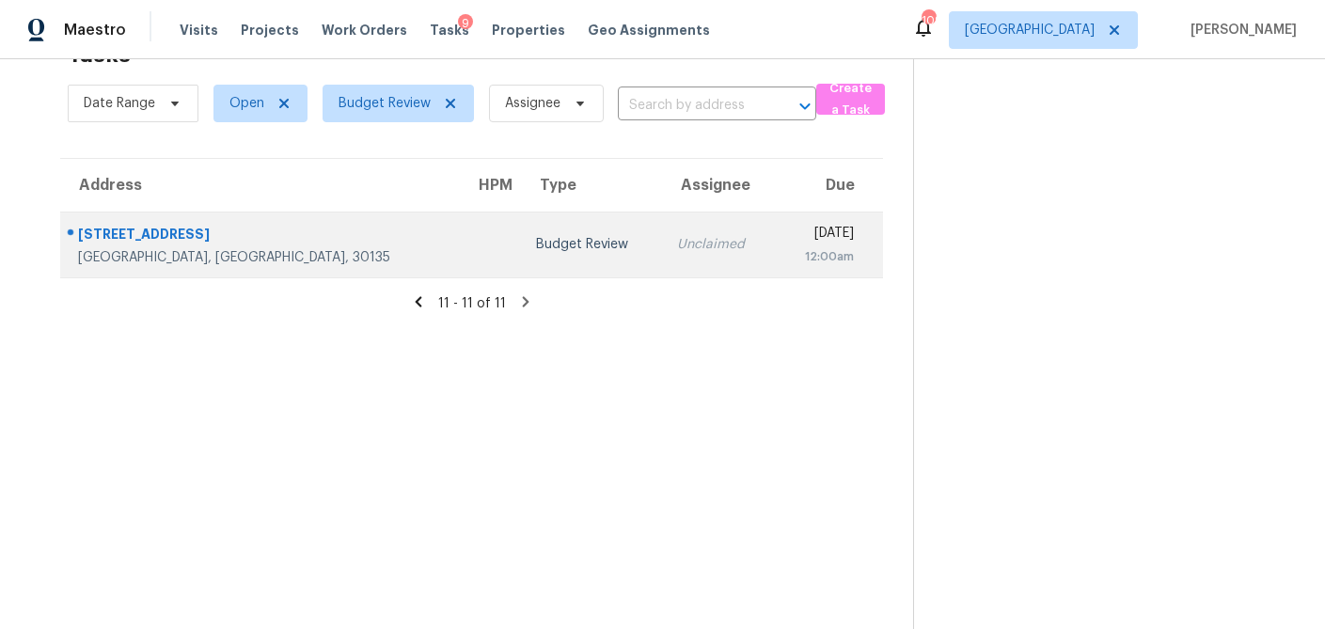
click at [662, 232] on td "Unclaimed" at bounding box center [718, 245] width 113 height 66
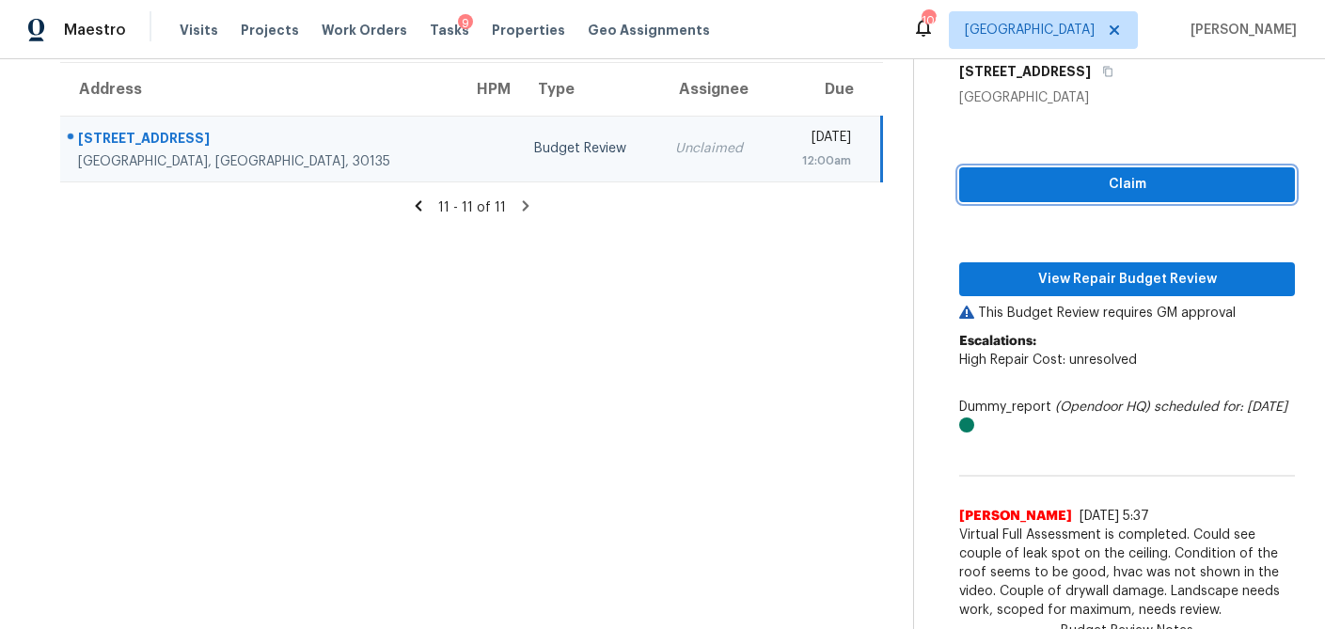
click at [1125, 191] on span "Claim" at bounding box center [1128, 185] width 306 height 24
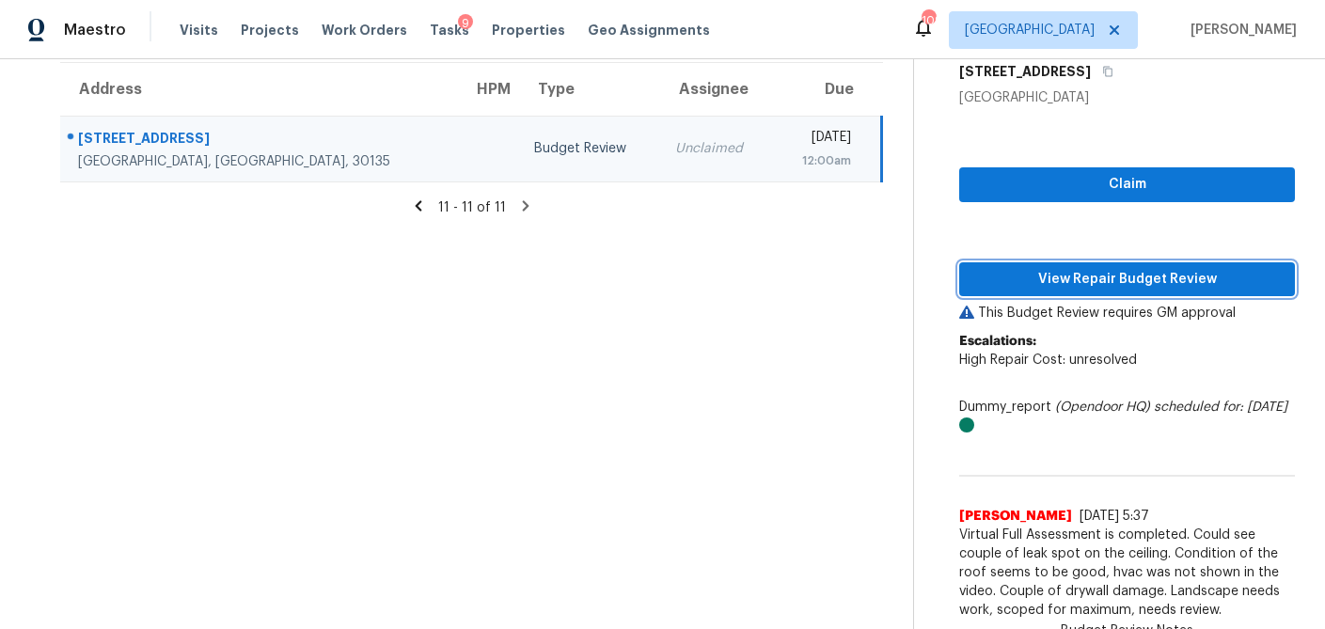
click at [1086, 280] on span "View Repair Budget Review" at bounding box center [1128, 280] width 306 height 24
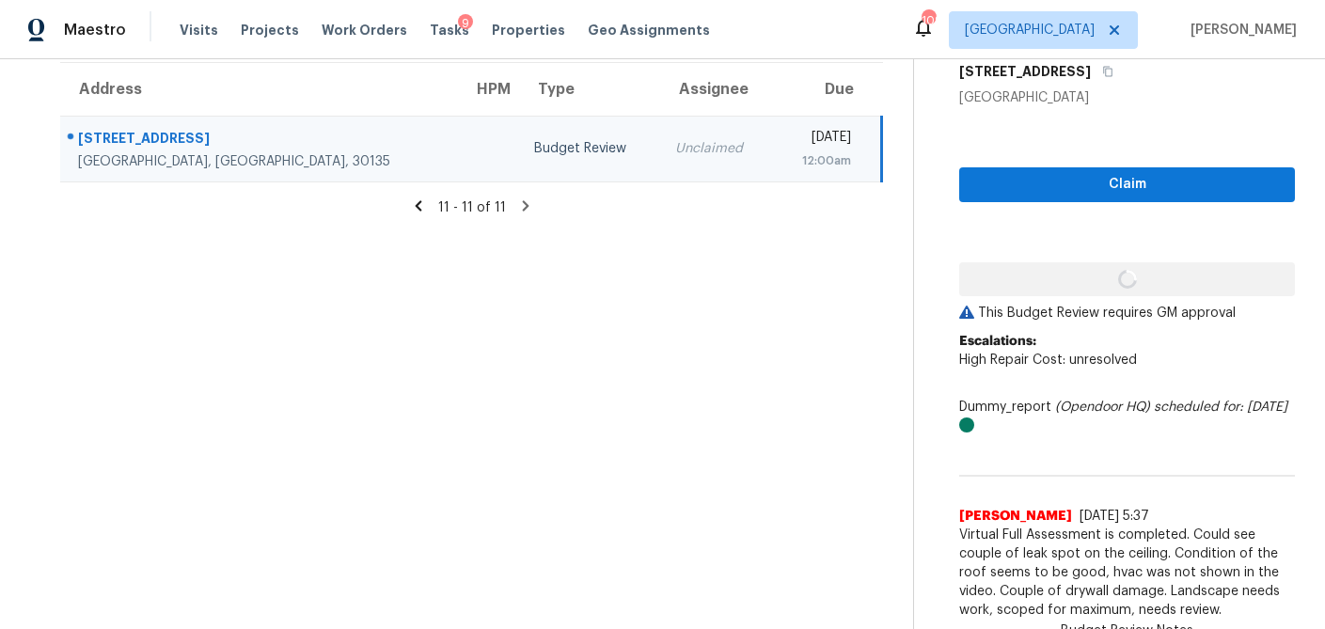
scroll to position [155, 0]
